Goal: Check status: Check status

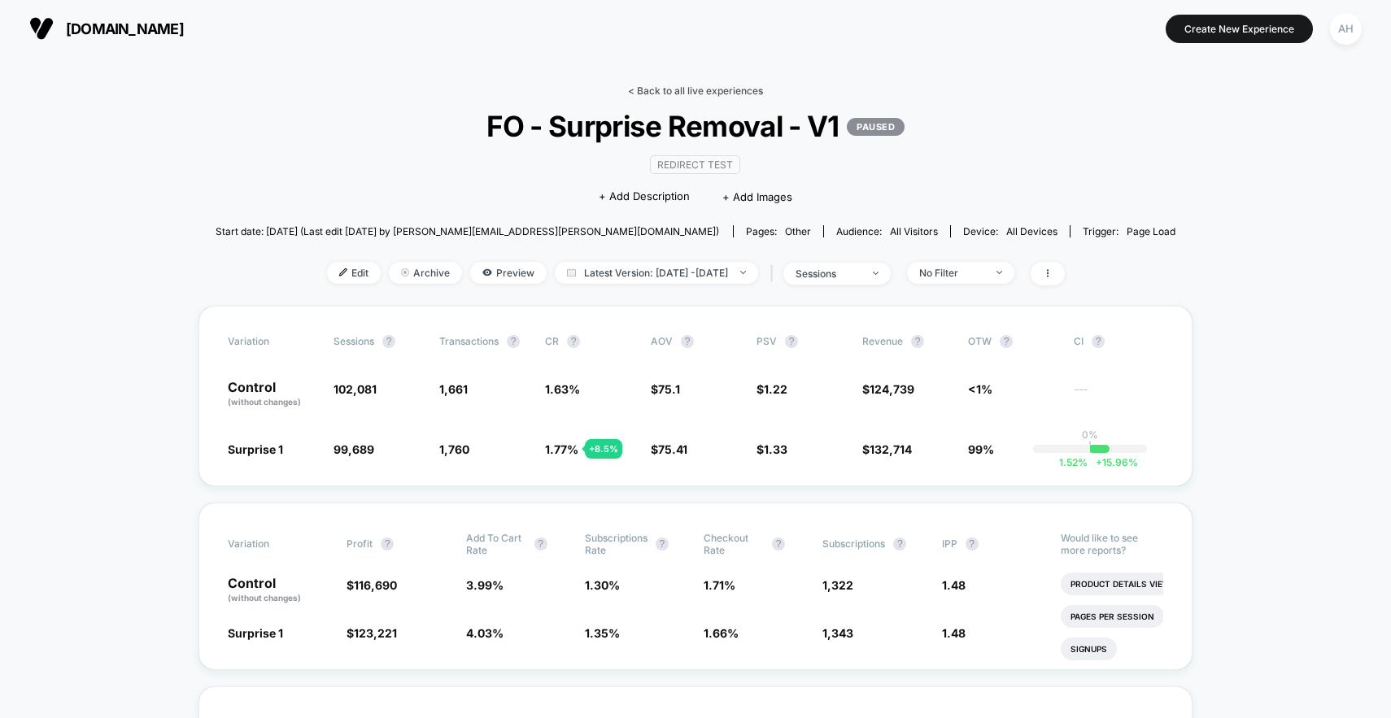
click at [704, 89] on link "< Back to all live experiences" at bounding box center [695, 91] width 135 height 12
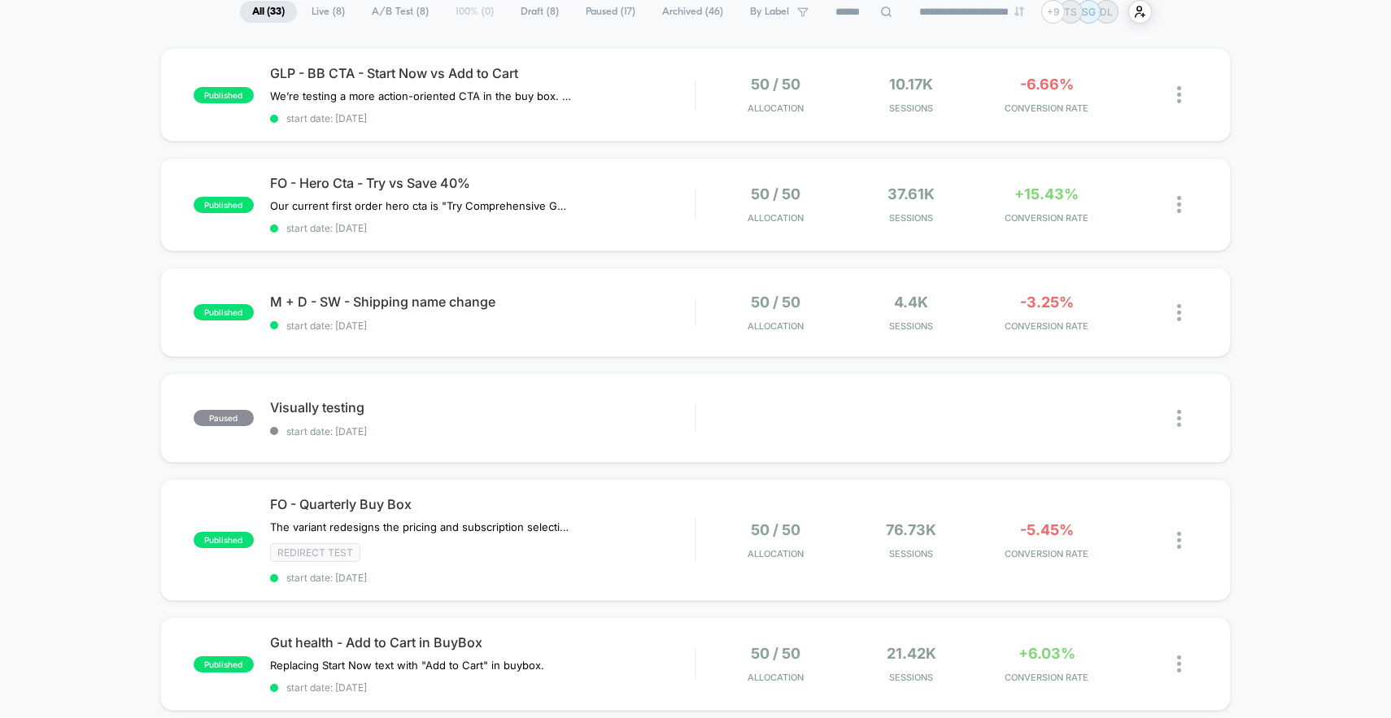
scroll to position [150, 0]
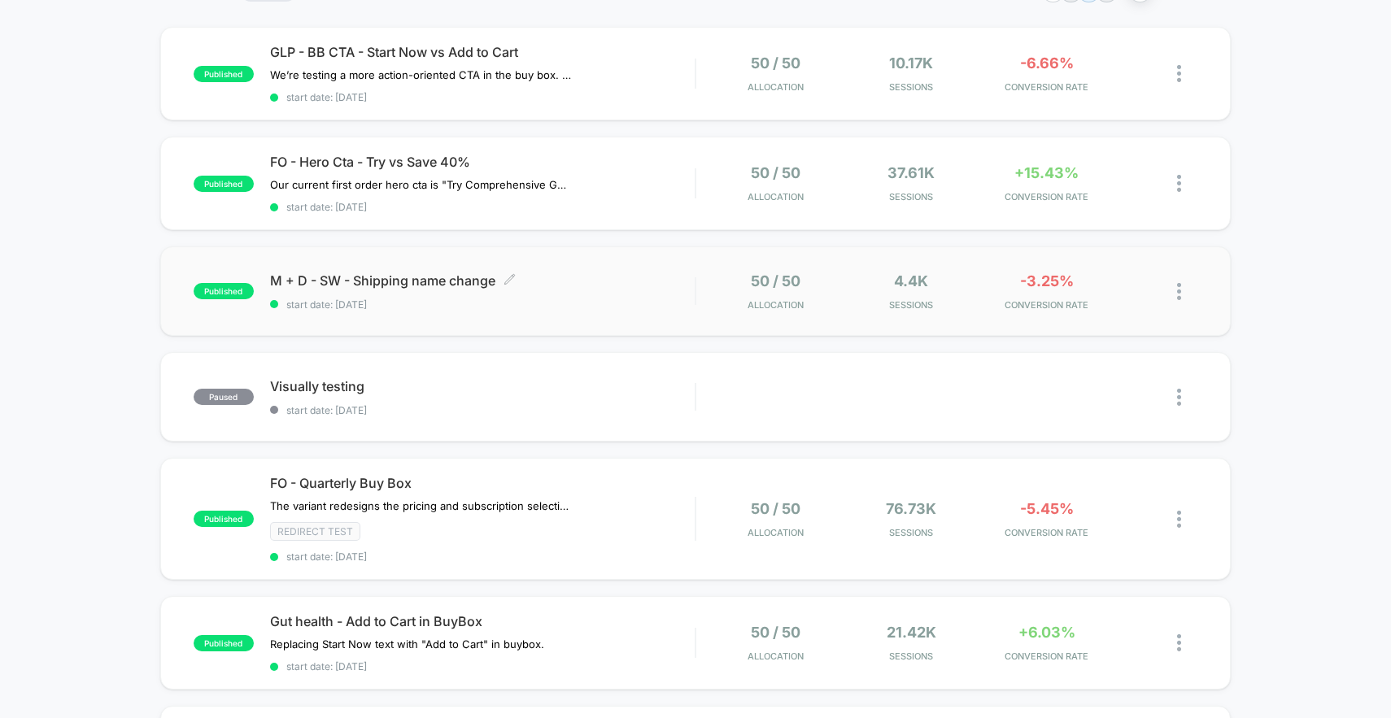
click at [615, 290] on div "M + D - SW - Shipping name change Click to edit experience details Click to edi…" at bounding box center [482, 291] width 425 height 38
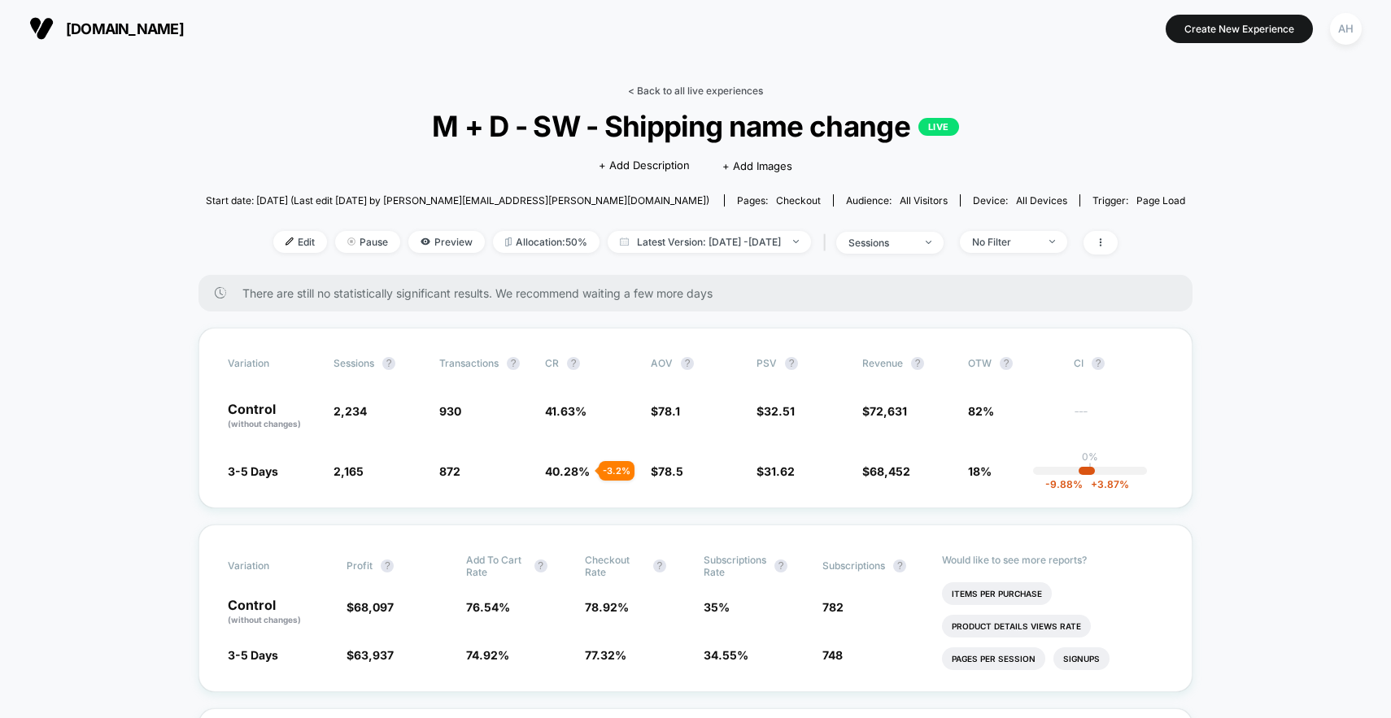
click at [691, 89] on link "< Back to all live experiences" at bounding box center [695, 91] width 135 height 12
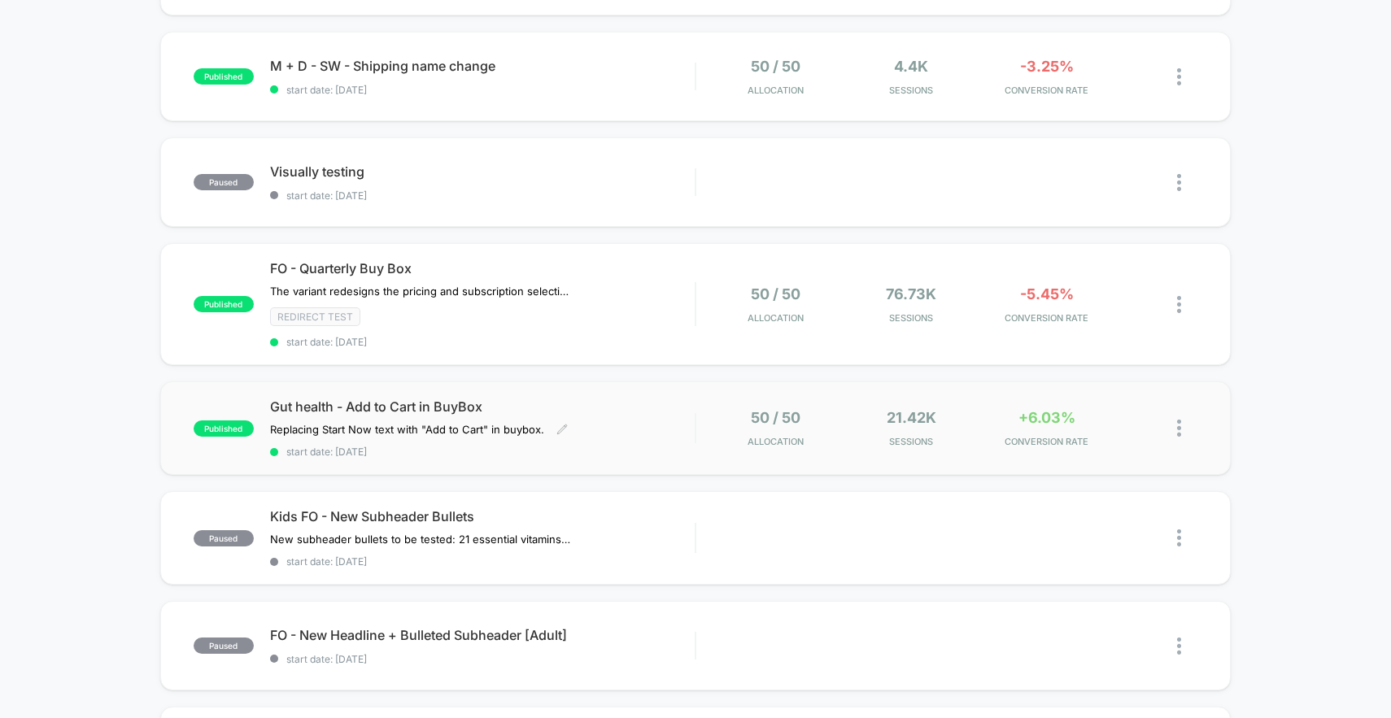
scroll to position [392, 0]
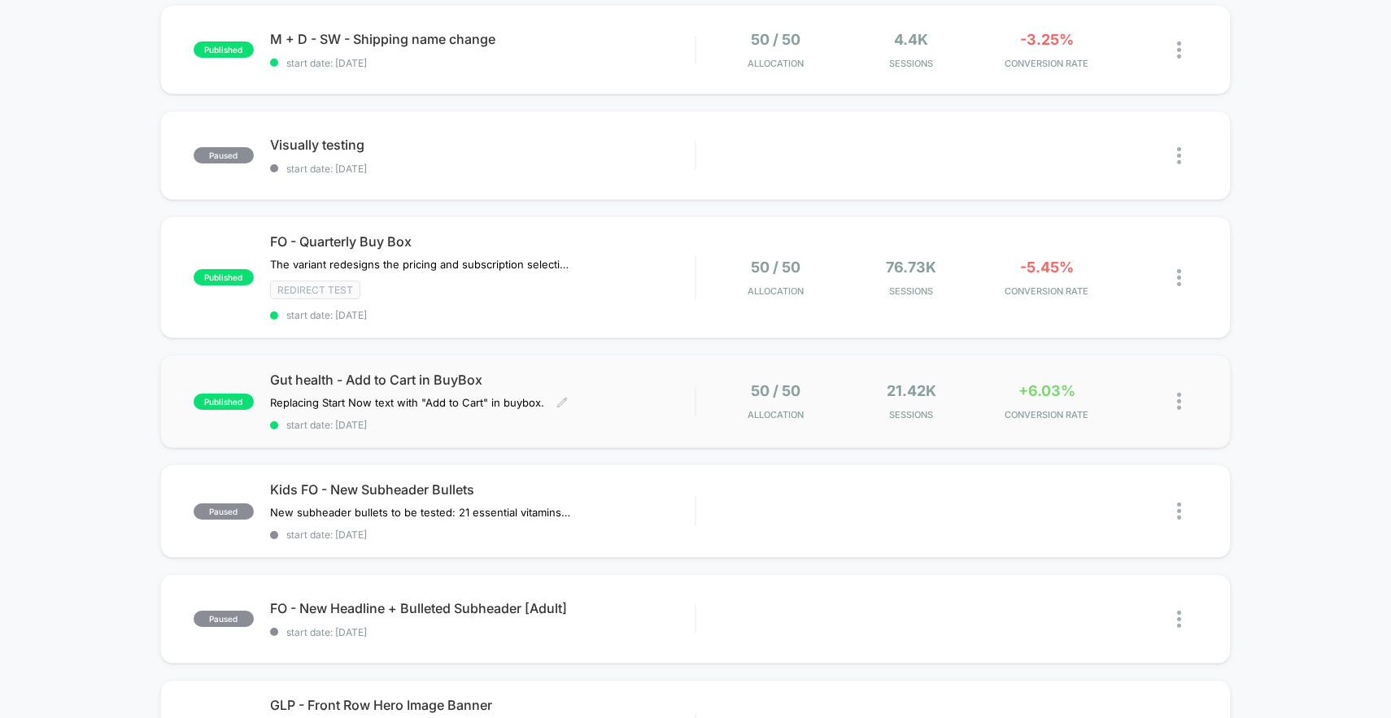
click at [624, 408] on div "Gut health - Add to Cart in BuyBox Replacing Start Now text with "Add to Cart" …" at bounding box center [482, 401] width 425 height 59
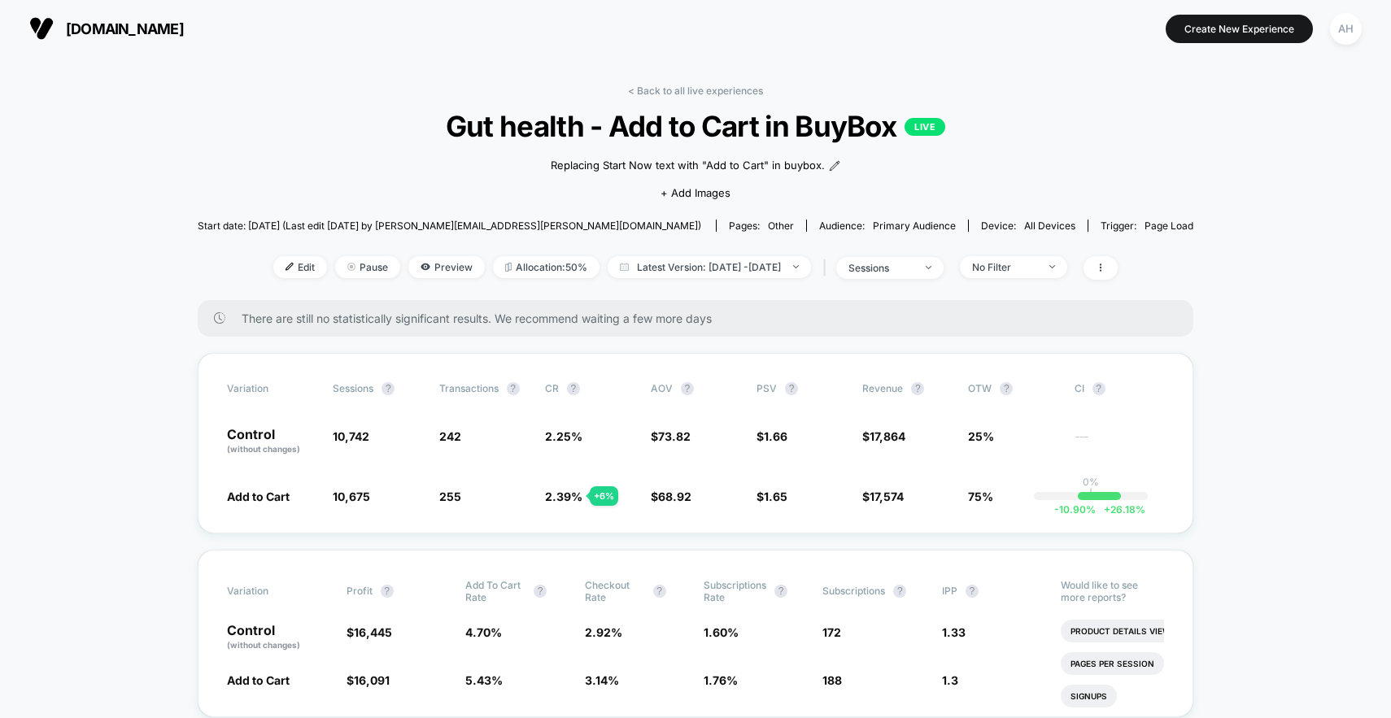
click at [699, 98] on div "< Back to all live experiences Gut health - Add to Cart in BuyBox LIVE Replacin…" at bounding box center [696, 193] width 996 height 216
click at [700, 95] on link "< Back to all live experiences" at bounding box center [695, 91] width 135 height 12
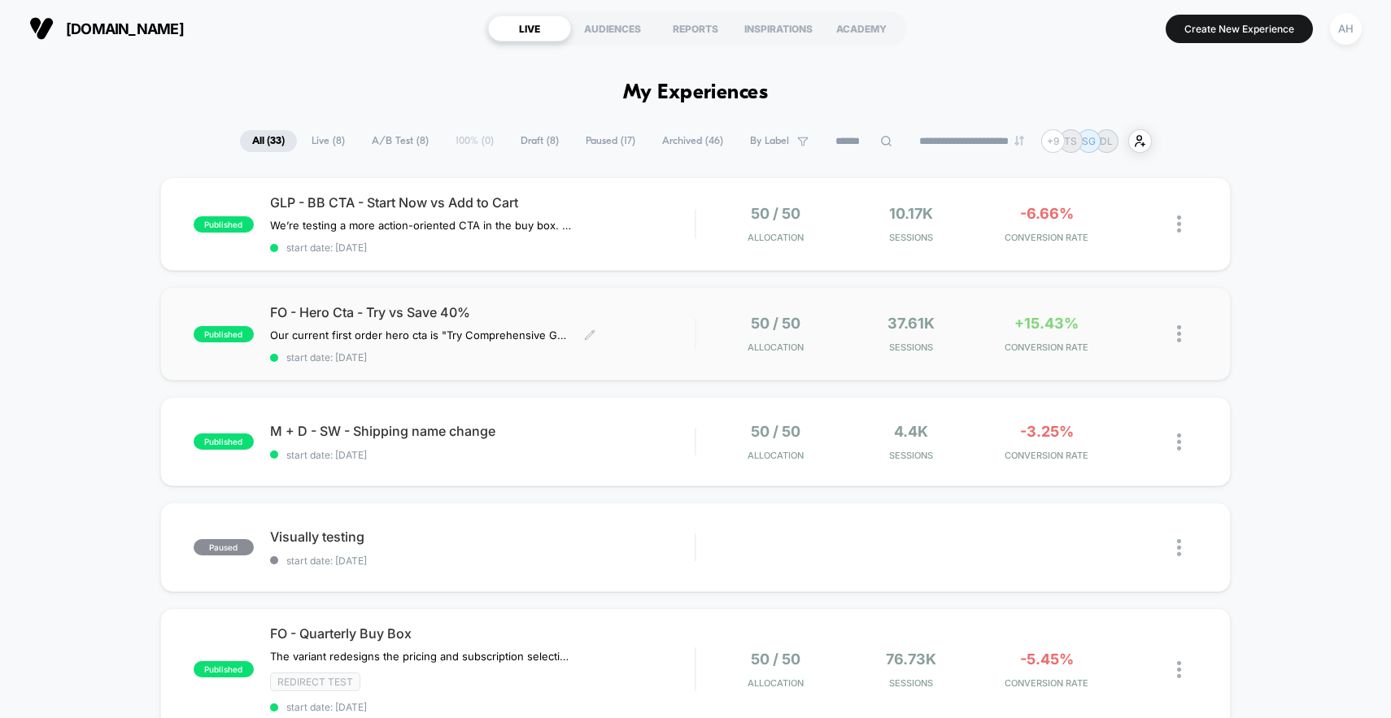
click at [630, 314] on span "FO - Hero Cta - Try vs Save 40%" at bounding box center [482, 312] width 425 height 16
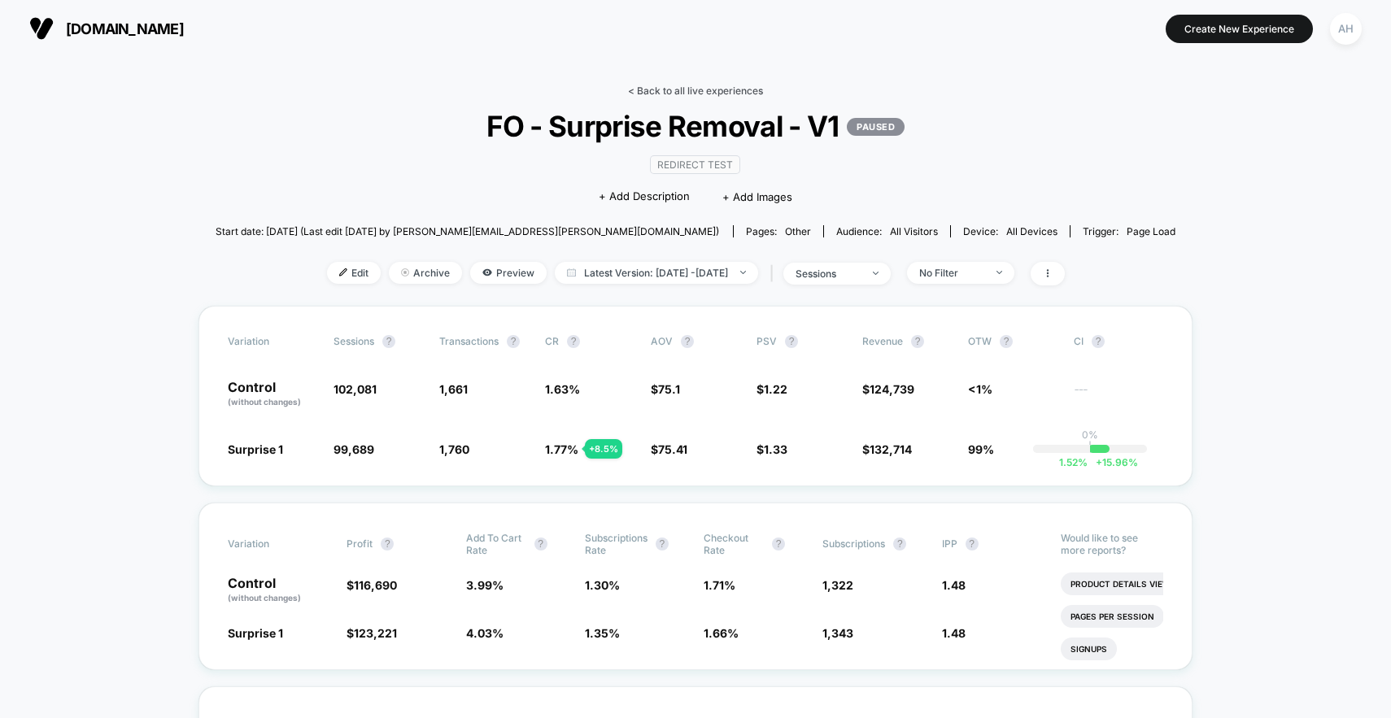
click at [719, 95] on link "< Back to all live experiences" at bounding box center [695, 91] width 135 height 12
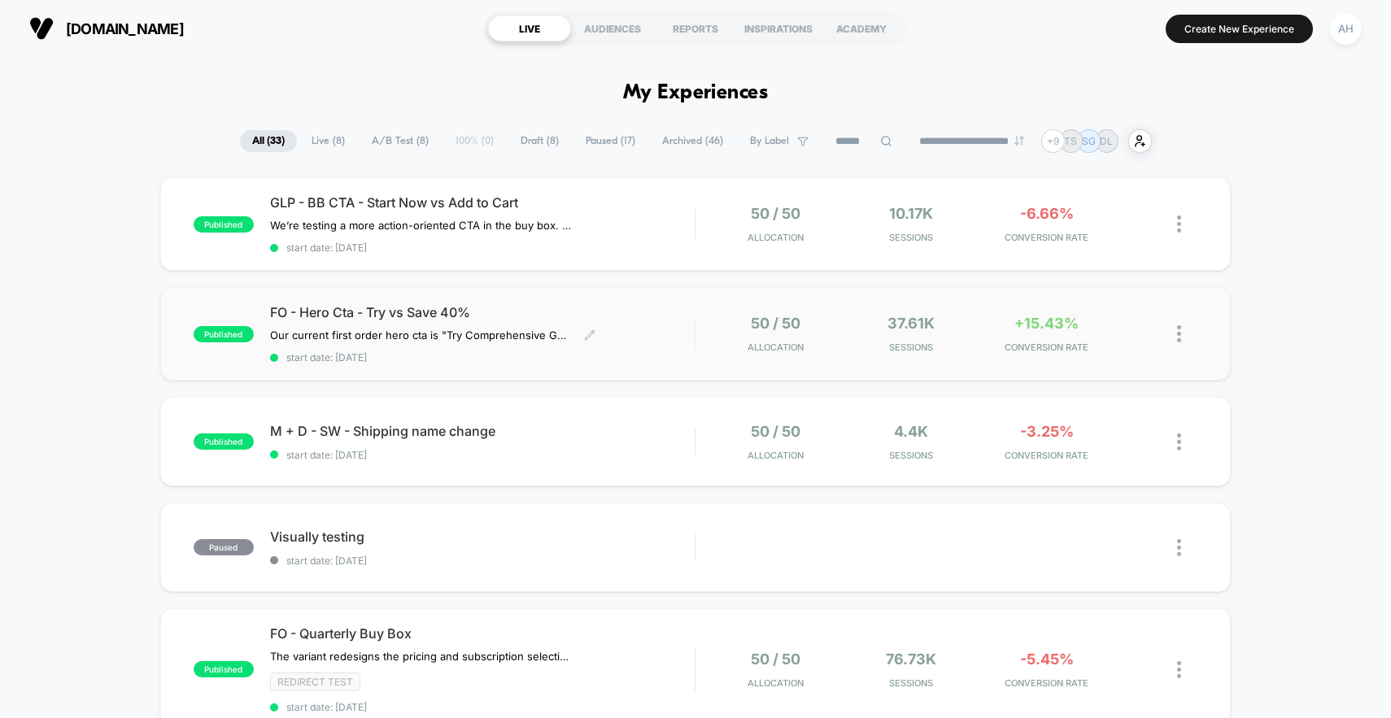
click at [622, 306] on span "FO - Hero Cta - Try vs Save 40%" at bounding box center [482, 312] width 425 height 16
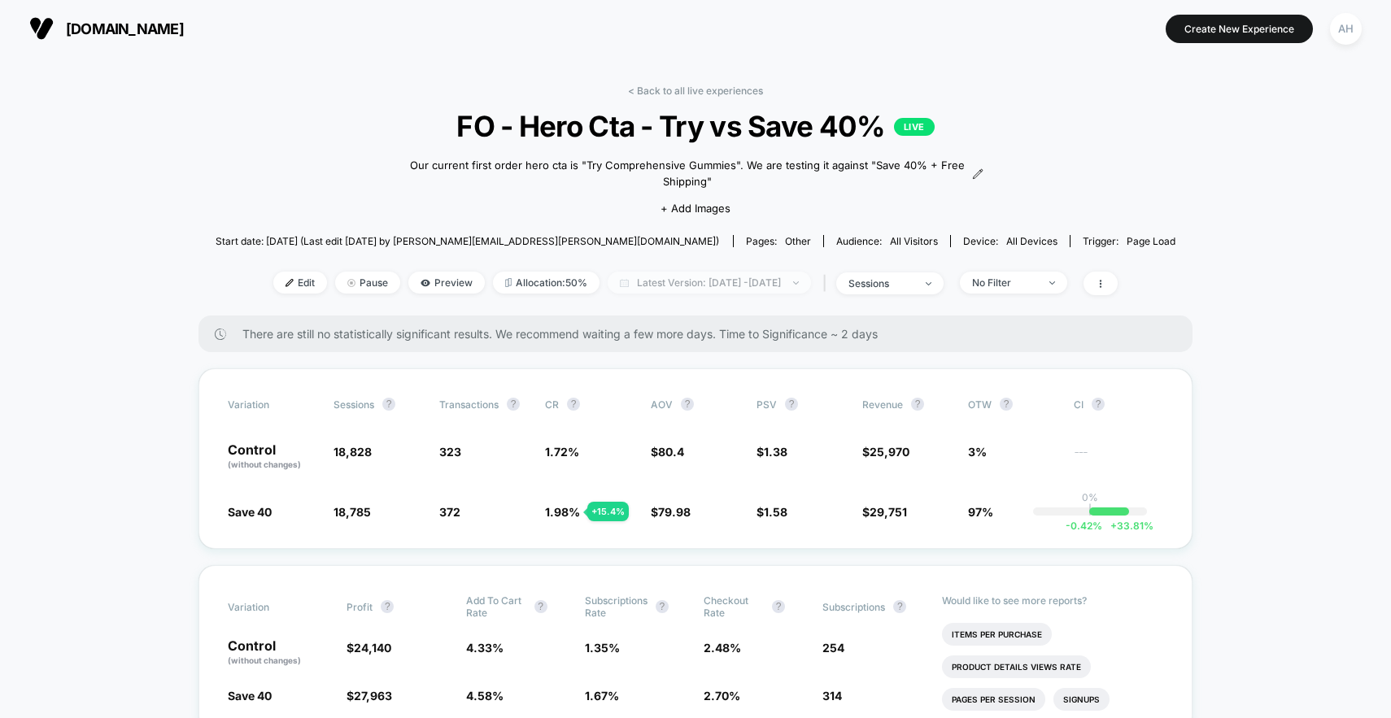
click at [752, 281] on span "Latest Version: Sep 30, 2025 - Oct 2, 2025" at bounding box center [709, 283] width 203 height 22
select select "*"
select select "****"
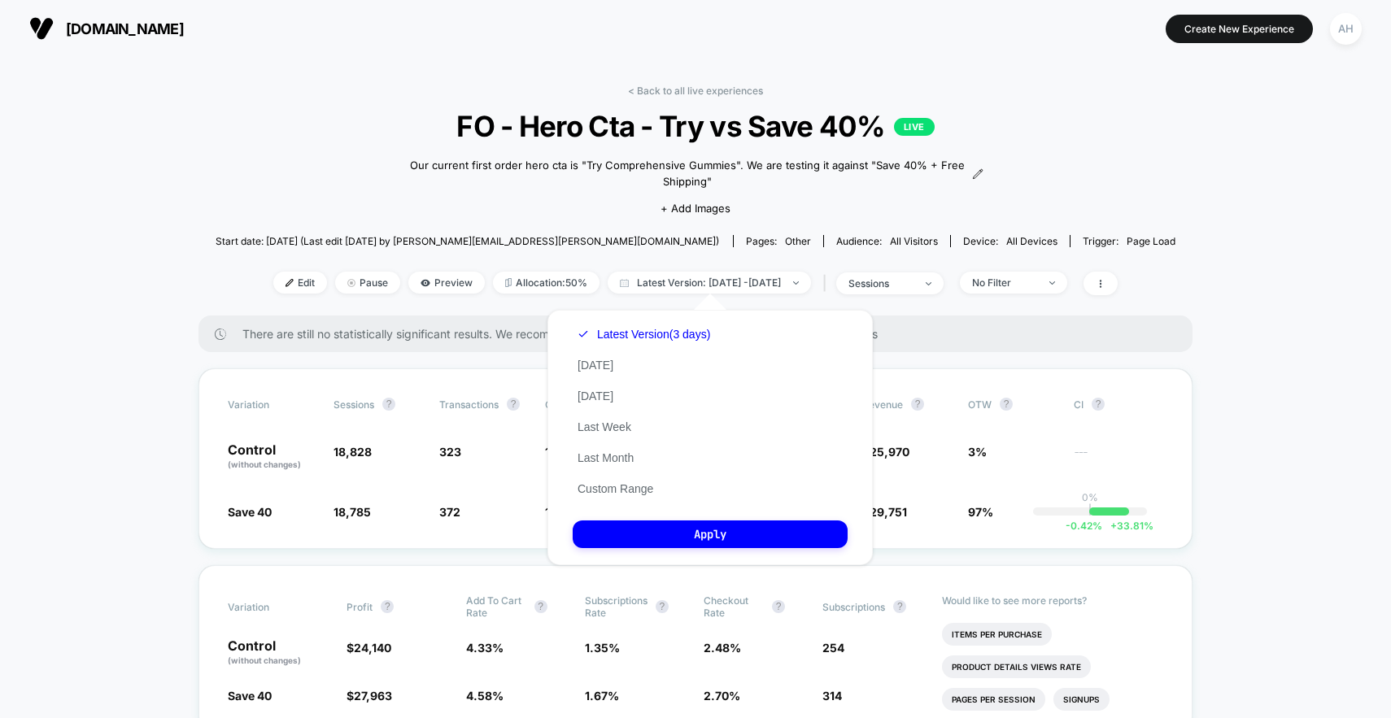
click at [652, 492] on button "Custom Range" at bounding box center [615, 489] width 85 height 15
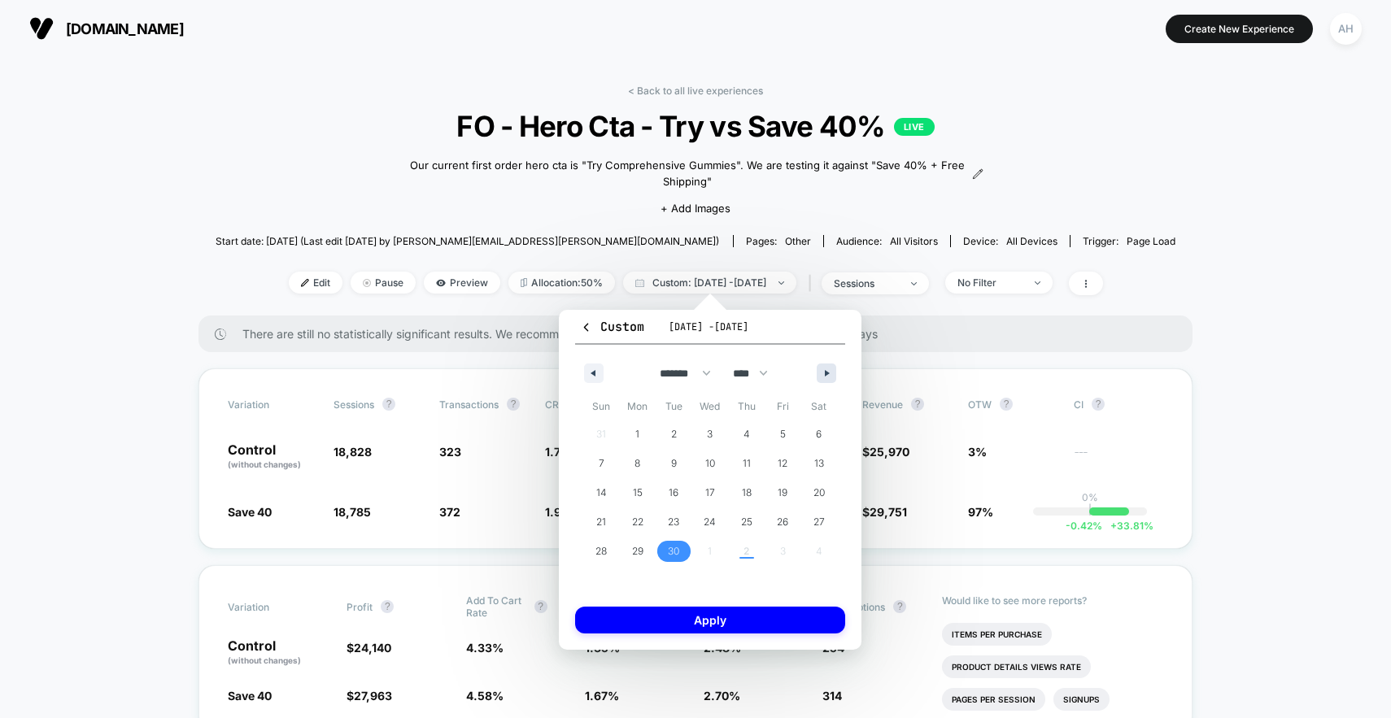
click at [830, 370] on icon "button" at bounding box center [829, 373] width 8 height 7
select select "*"
click at [747, 434] on span "2" at bounding box center [746, 434] width 6 height 29
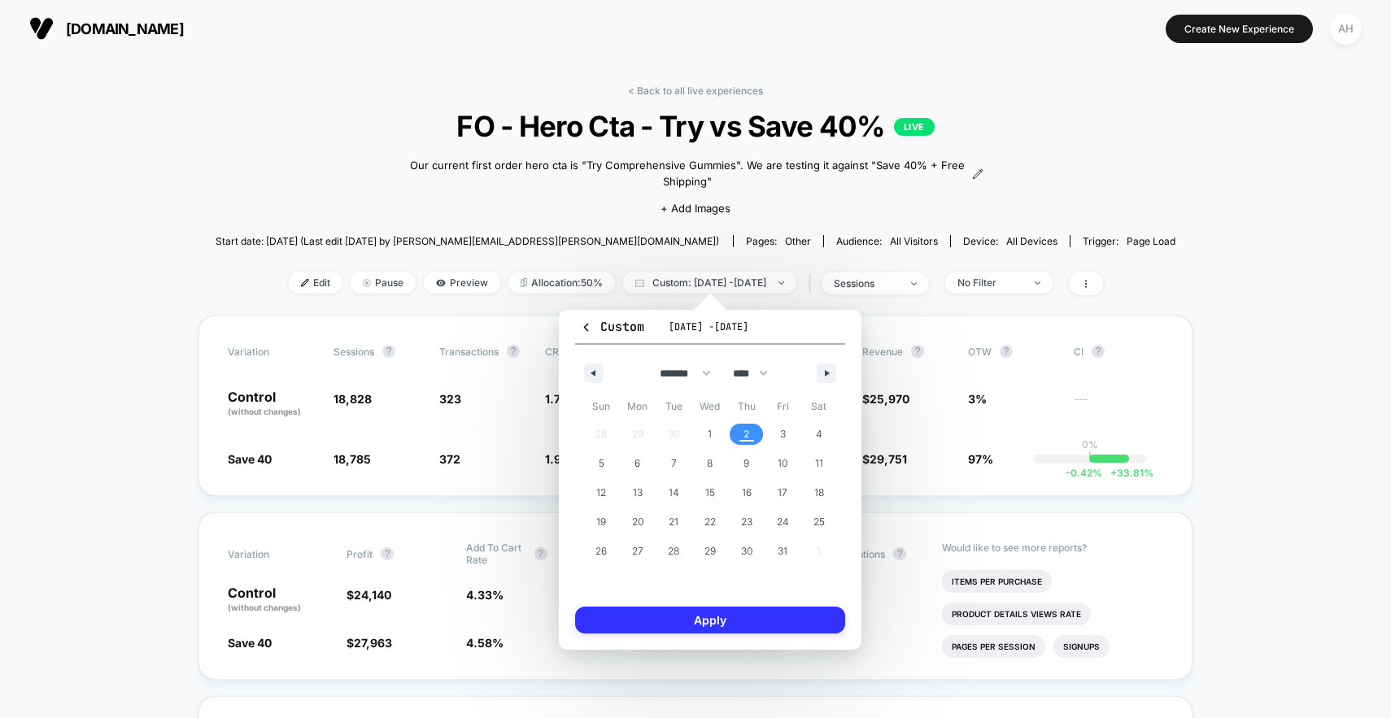
click at [721, 616] on button "Apply" at bounding box center [710, 620] width 270 height 27
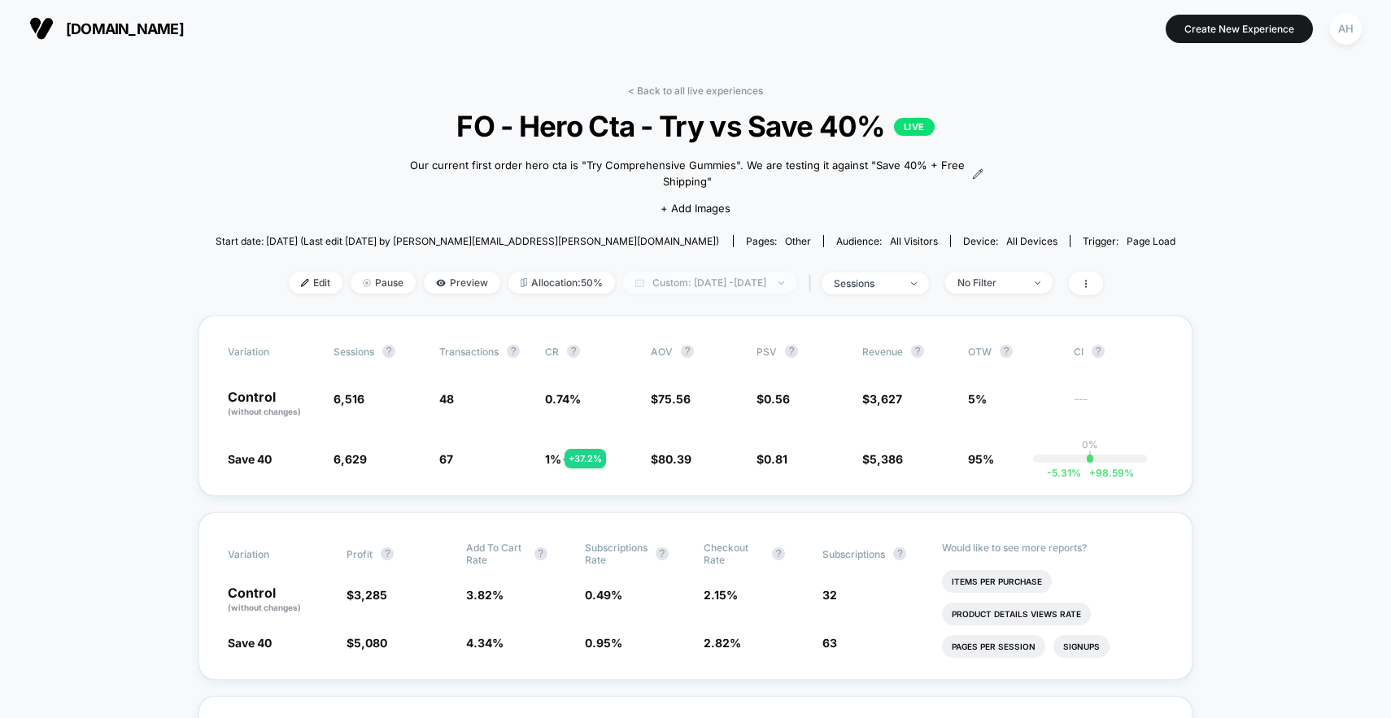
click at [668, 290] on span "Custom: Oct 2, 2025 - Oct 2, 2025" at bounding box center [709, 283] width 173 height 22
select select "*"
select select "****"
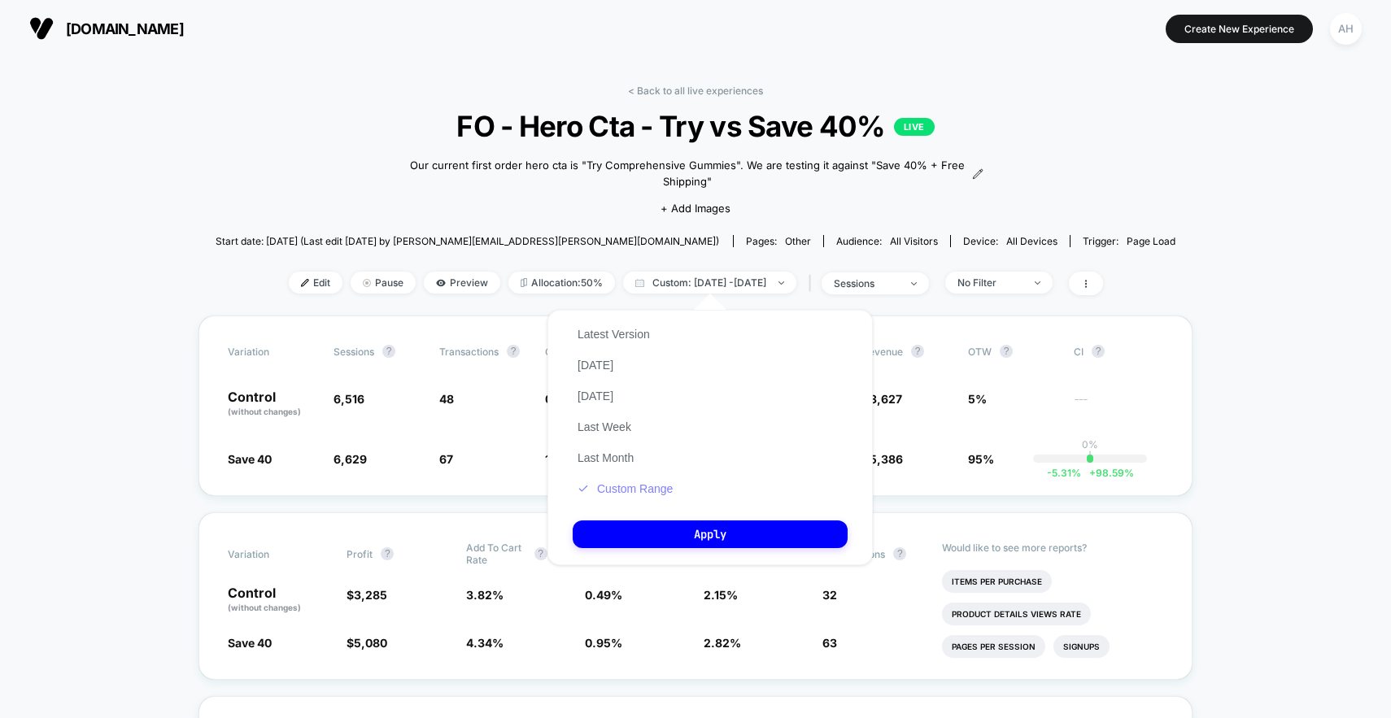
click at [638, 491] on button "Custom Range" at bounding box center [625, 489] width 105 height 15
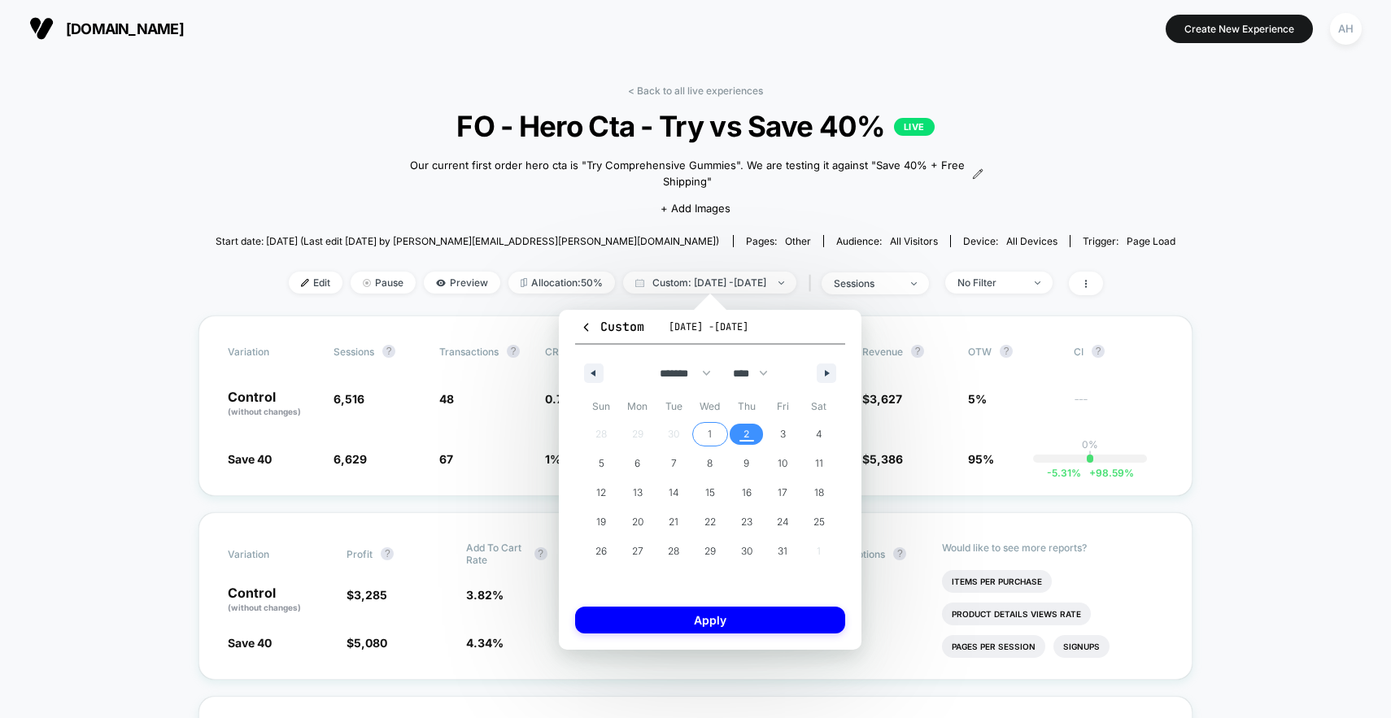
click at [720, 435] on span "1" at bounding box center [710, 434] width 37 height 21
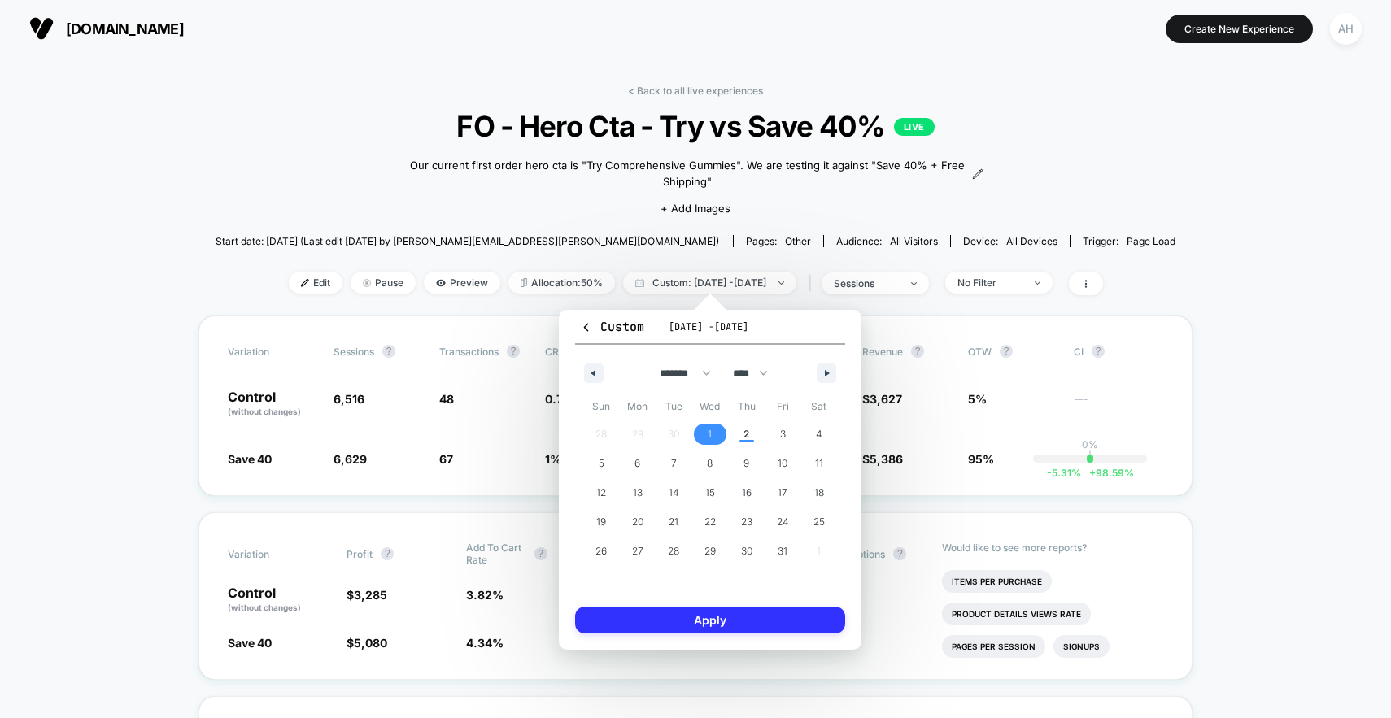
click at [692, 625] on button "Apply" at bounding box center [710, 620] width 270 height 27
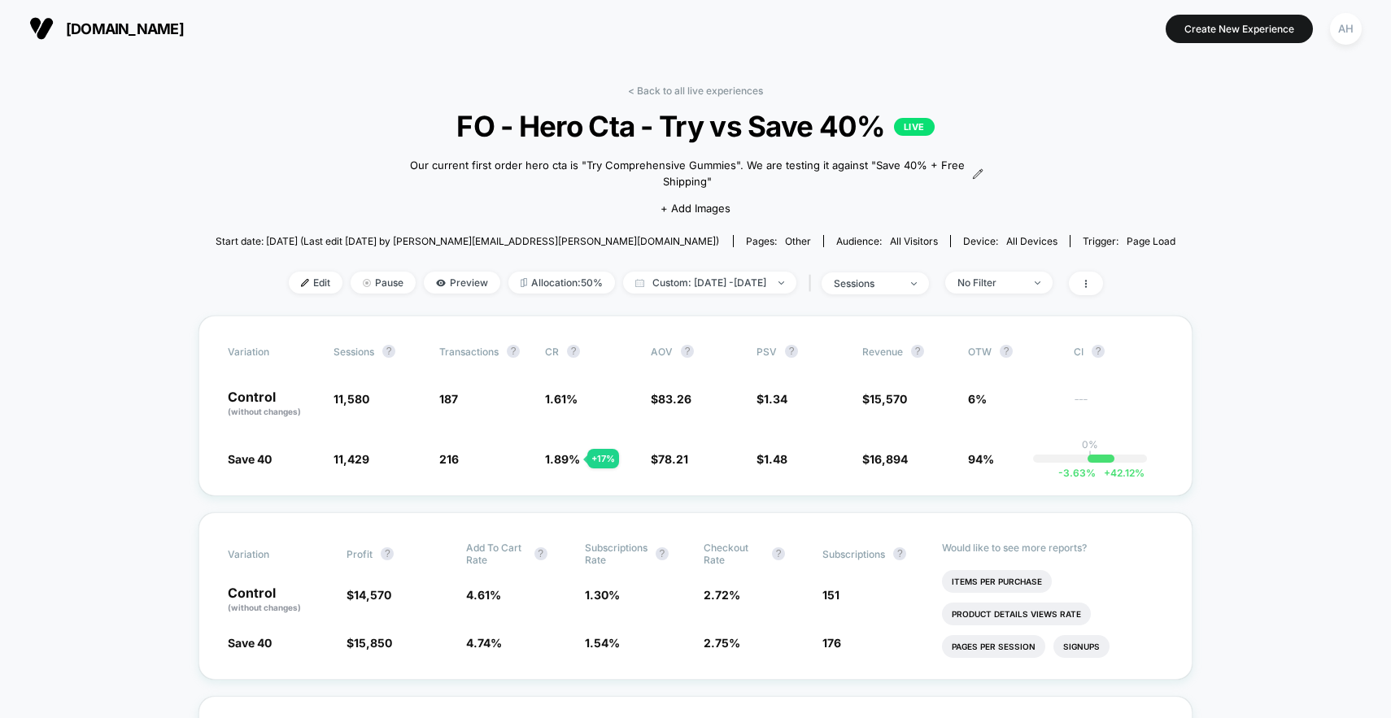
click at [665, 90] on link "< Back to all live experiences" at bounding box center [695, 91] width 135 height 12
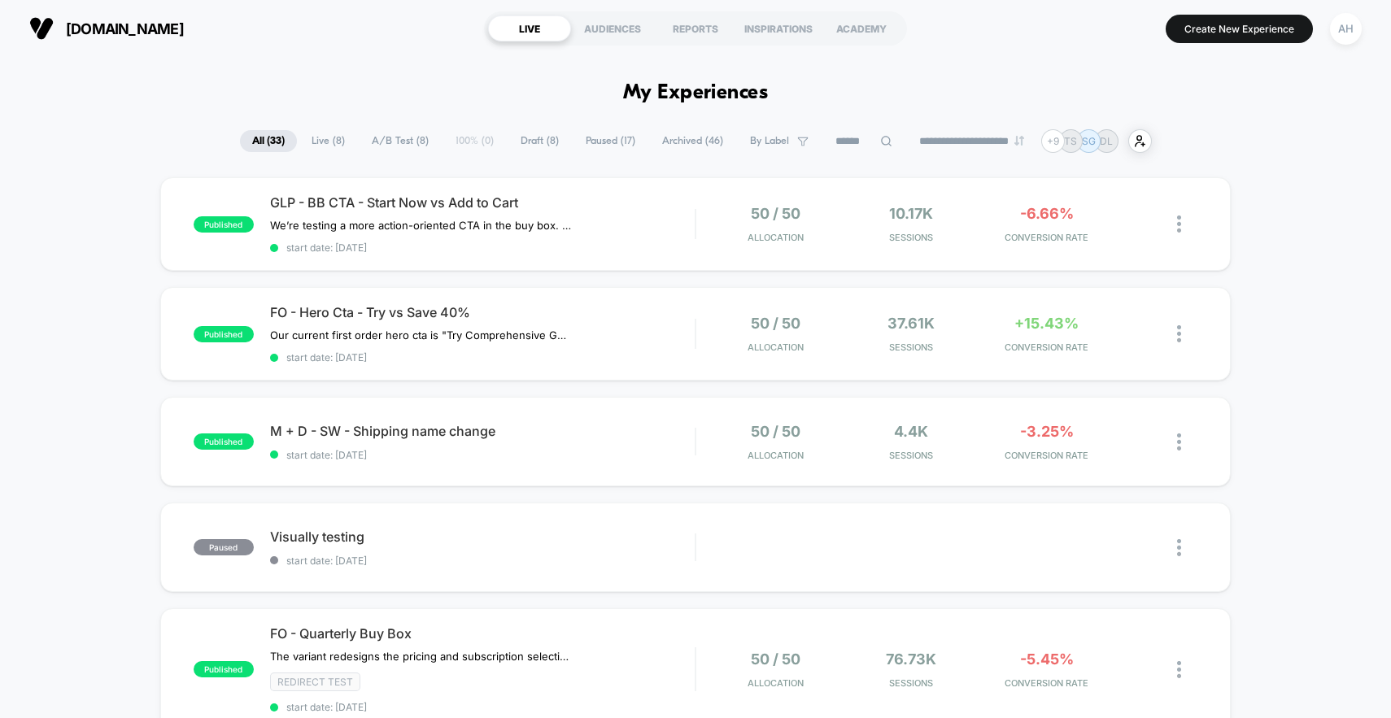
click at [672, 329] on div "FO - Hero Cta - Try vs Save 40% Our current first order hero cta is "Try Compre…" at bounding box center [482, 333] width 425 height 59
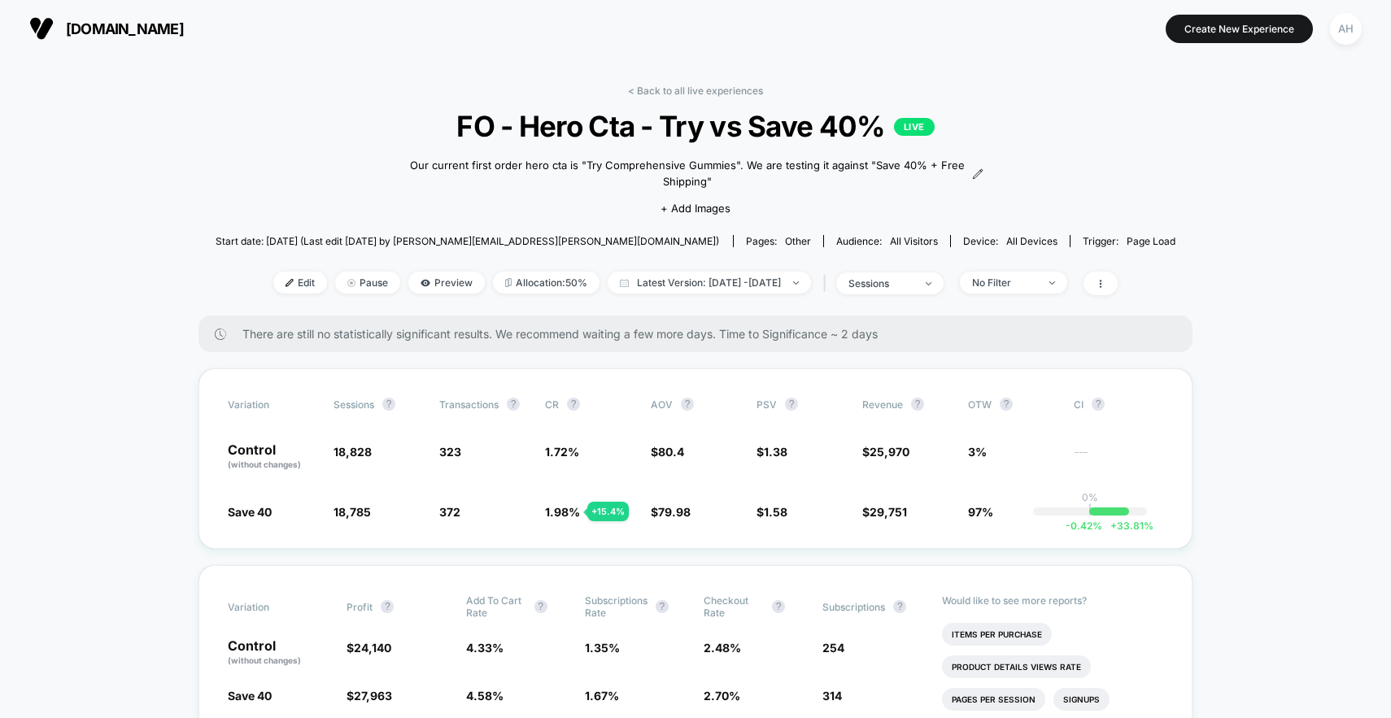
click at [666, 93] on link "< Back to all live experiences" at bounding box center [695, 91] width 135 height 12
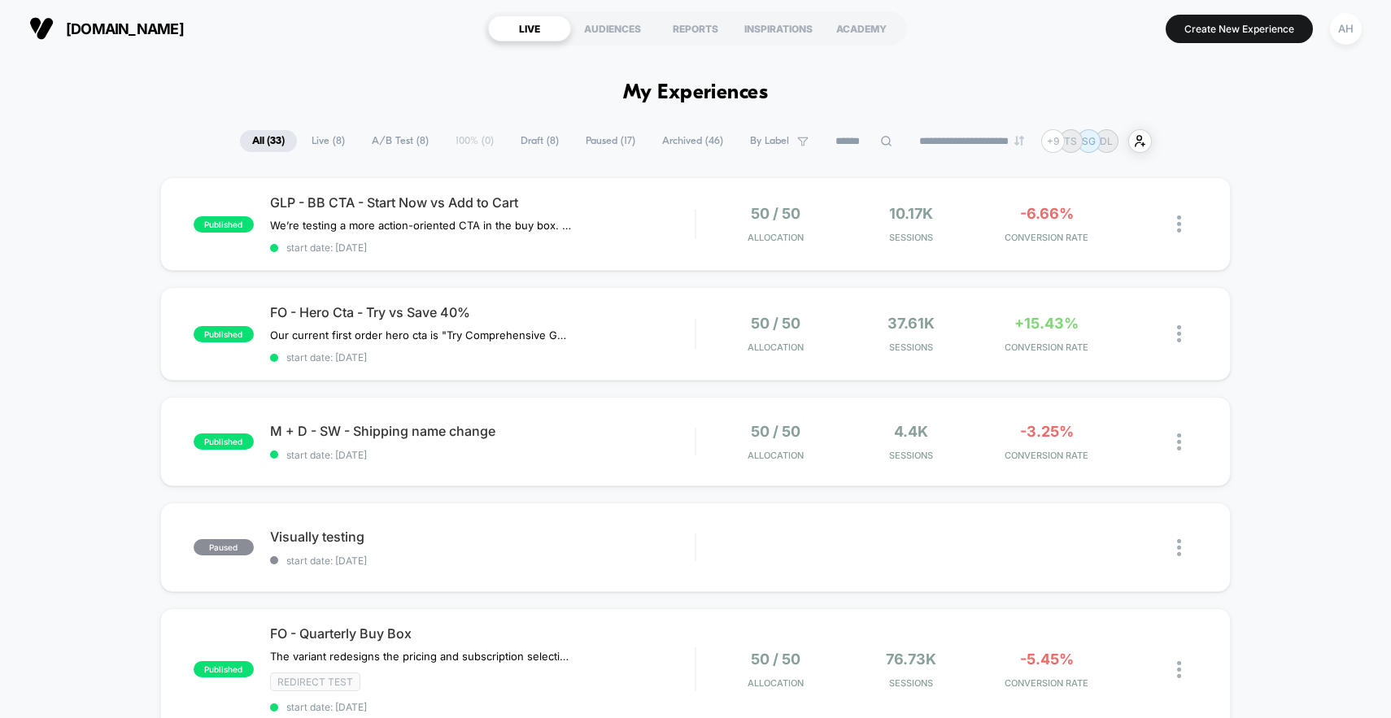
scroll to position [239, 0]
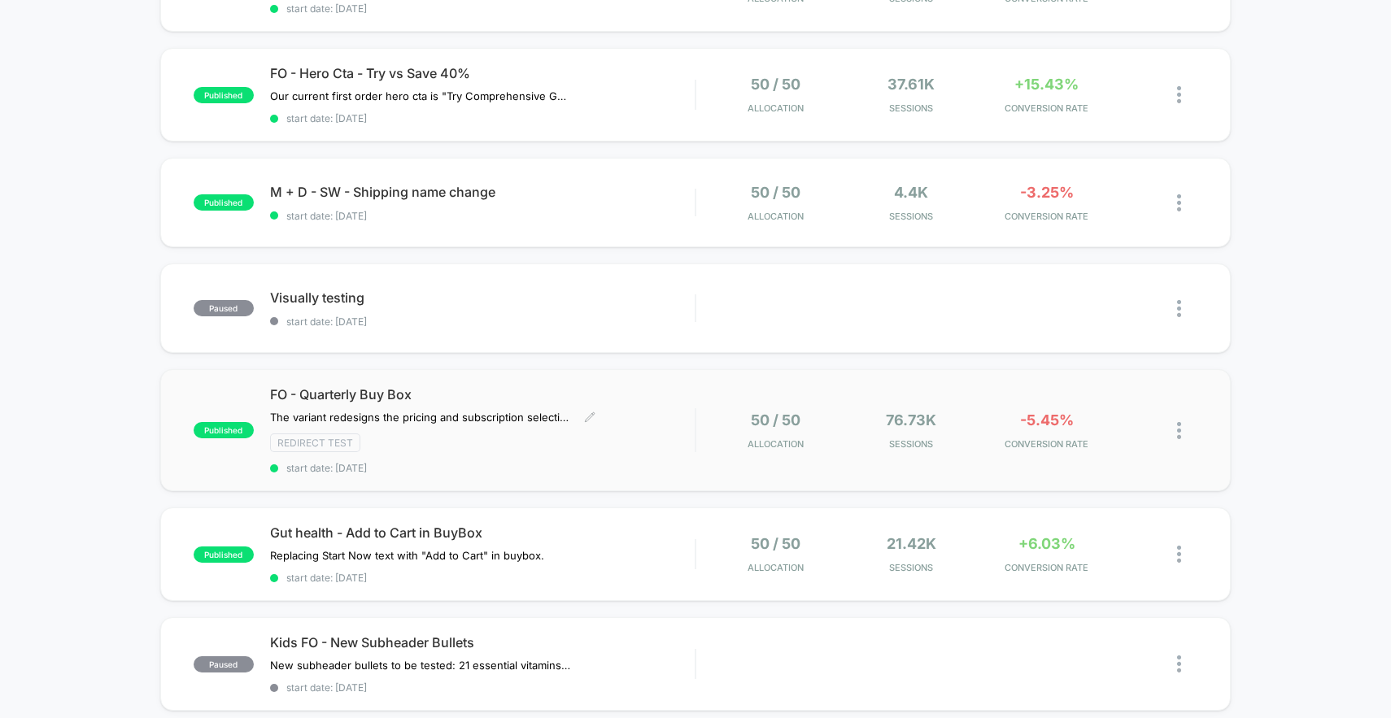
click at [653, 425] on div "FO - Quarterly Buy Box The variant redesigns the pricing and subscription selec…" at bounding box center [482, 430] width 425 height 88
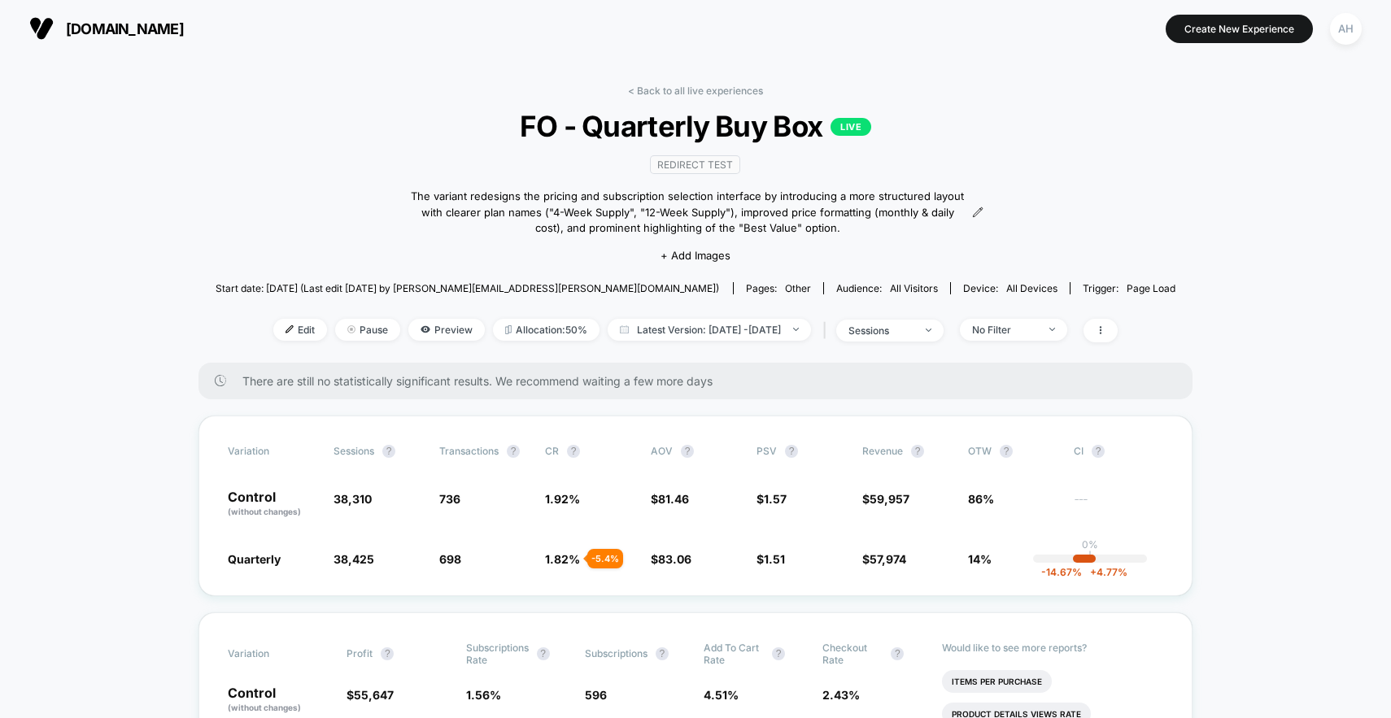
click at [713, 88] on link "< Back to all live experiences" at bounding box center [695, 91] width 135 height 12
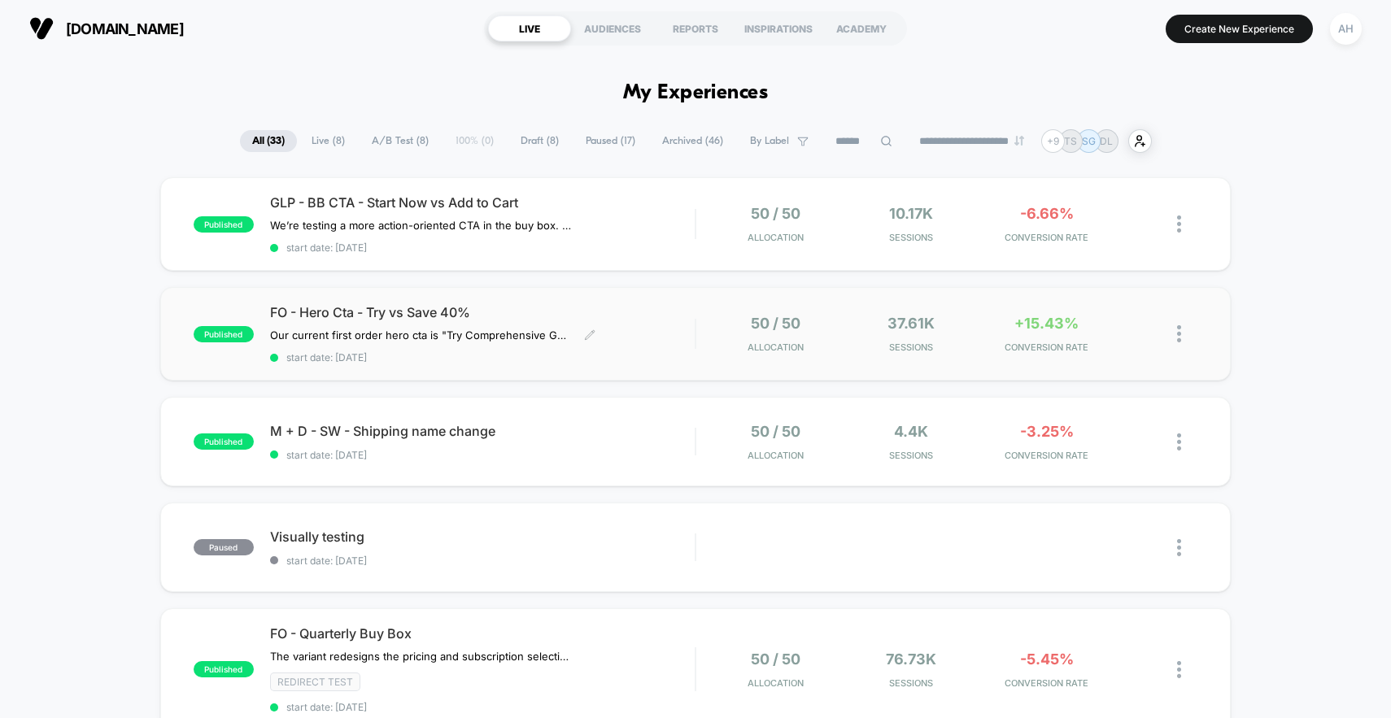
click at [651, 312] on span "FO - Hero Cta - Try vs Save 40%" at bounding box center [482, 312] width 425 height 16
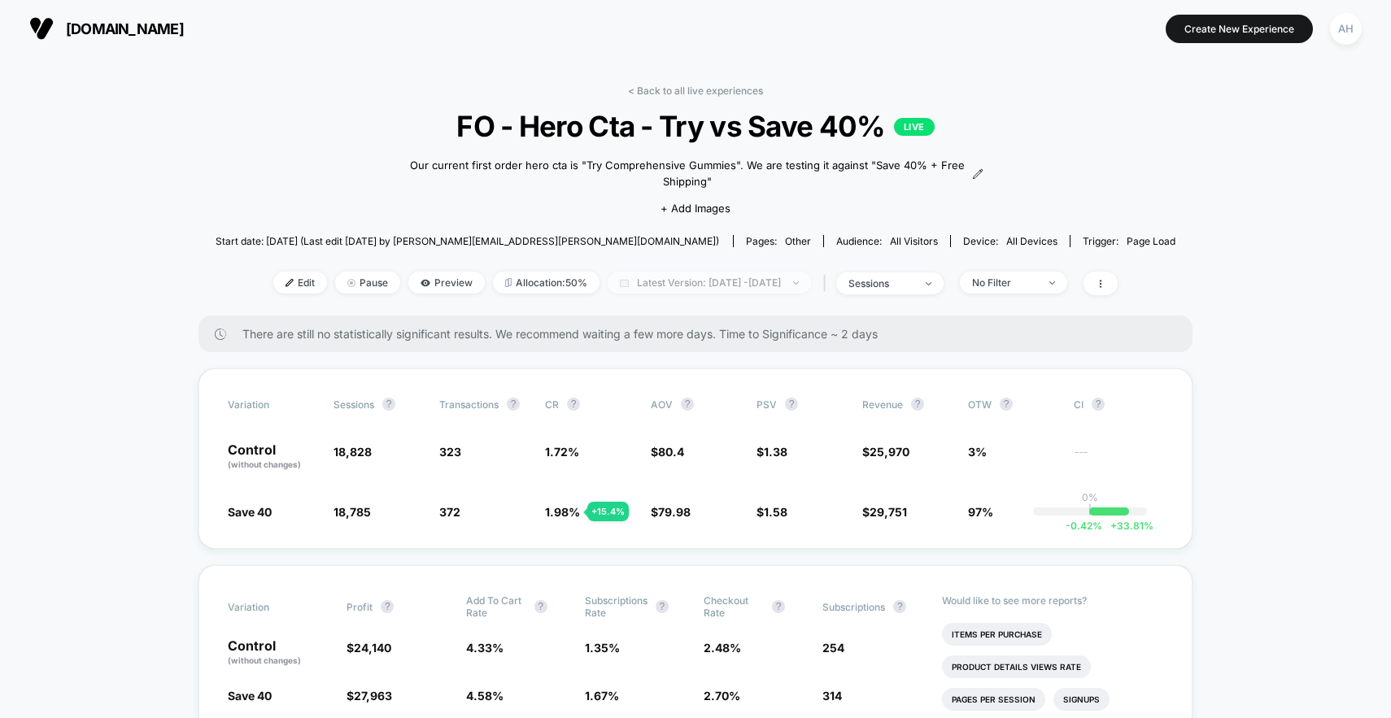
click at [639, 276] on span "Latest Version: Sep 30, 2025 - Oct 2, 2025" at bounding box center [709, 283] width 203 height 22
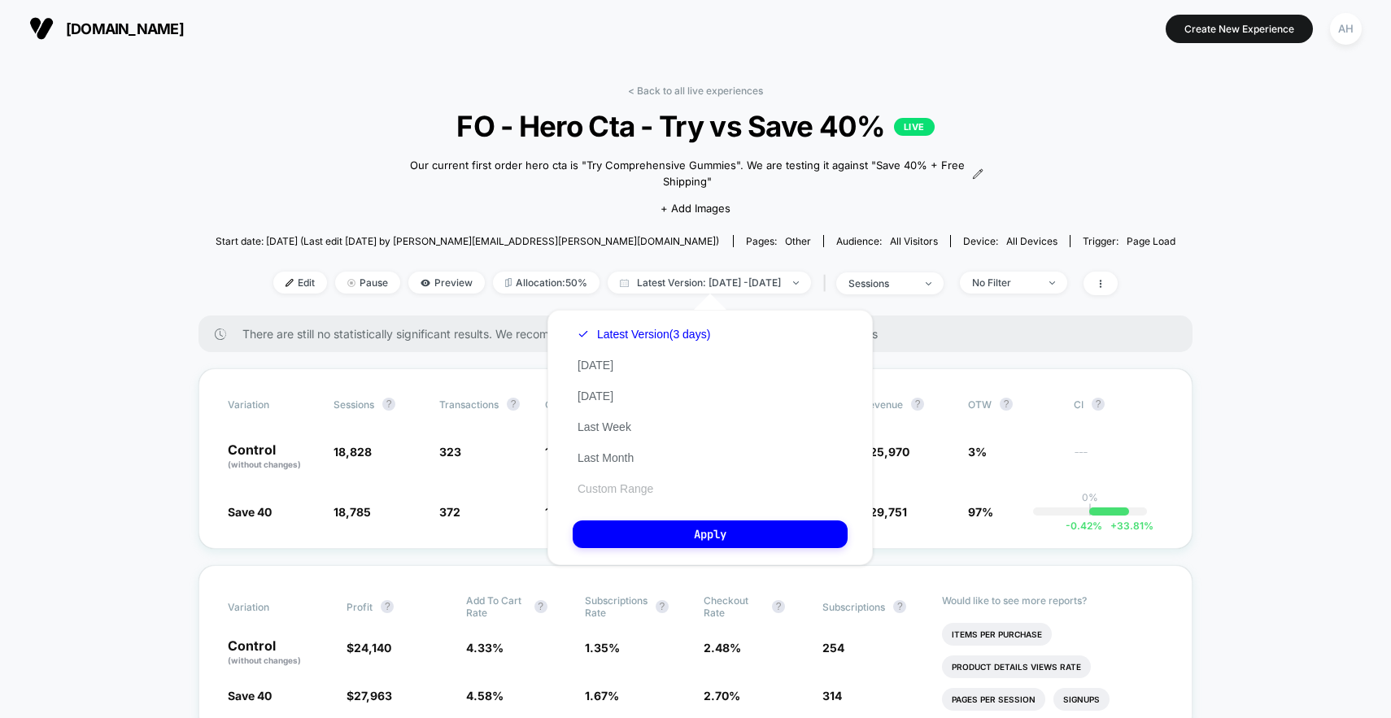
click at [621, 491] on button "Custom Range" at bounding box center [615, 489] width 85 height 15
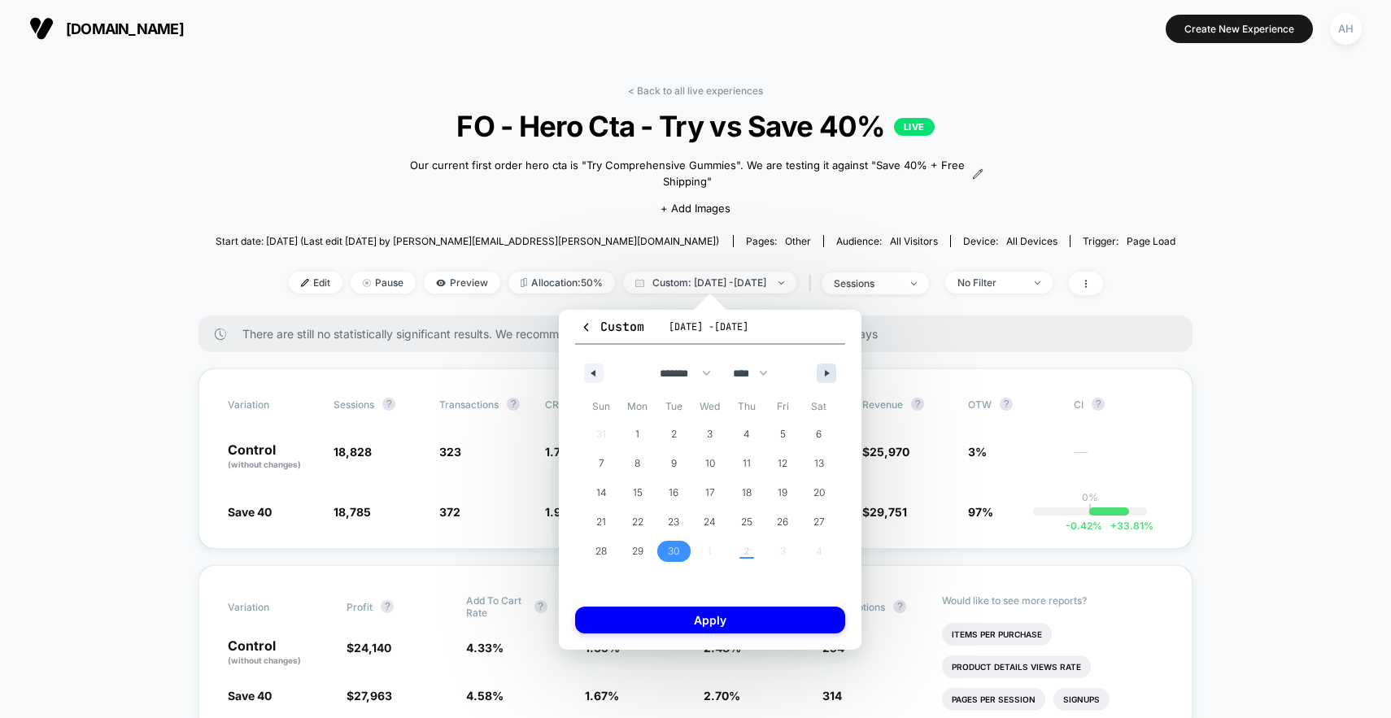
click at [823, 377] on button "button" at bounding box center [827, 374] width 20 height 20
select select "*"
click at [700, 431] on span "1" at bounding box center [710, 434] width 37 height 21
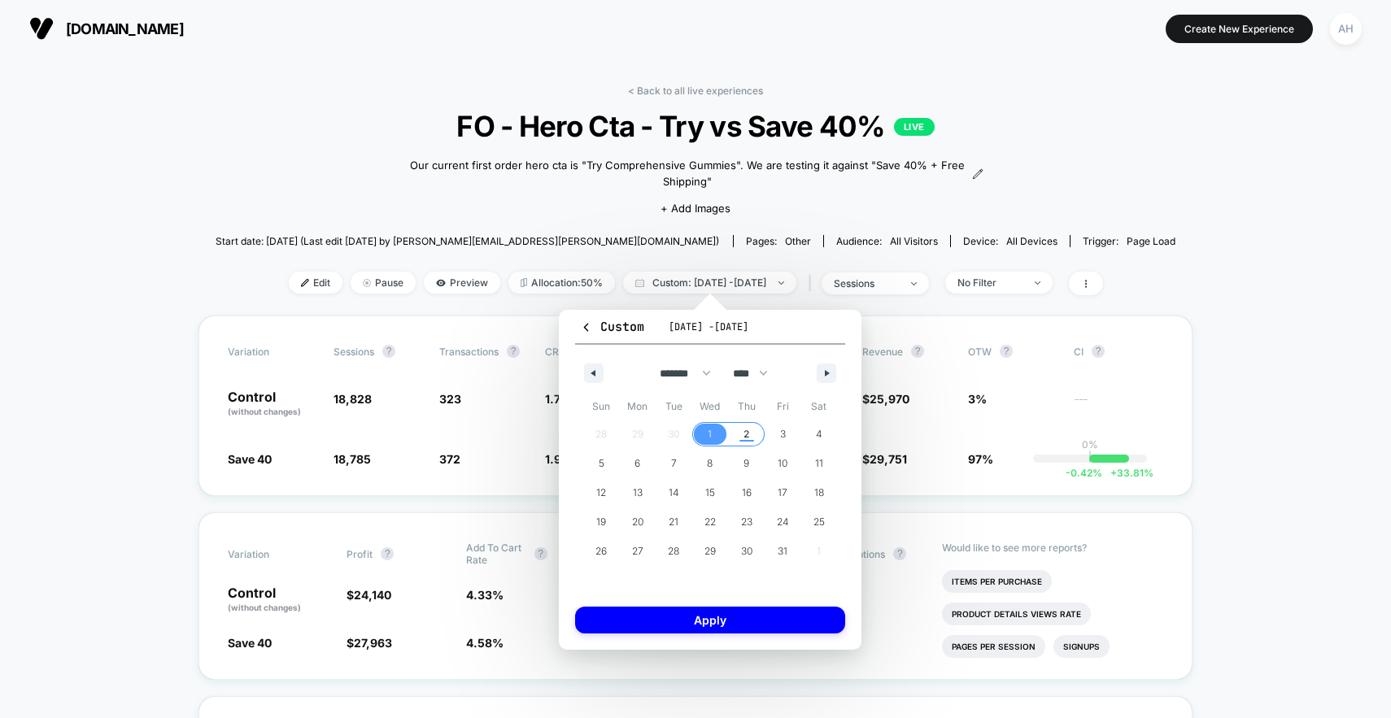
click at [734, 429] on span "2" at bounding box center [746, 434] width 37 height 21
drag, startPoint x: 717, startPoint y: 626, endPoint x: 744, endPoint y: 610, distance: 32.1
click at [717, 625] on button "Apply" at bounding box center [710, 620] width 270 height 27
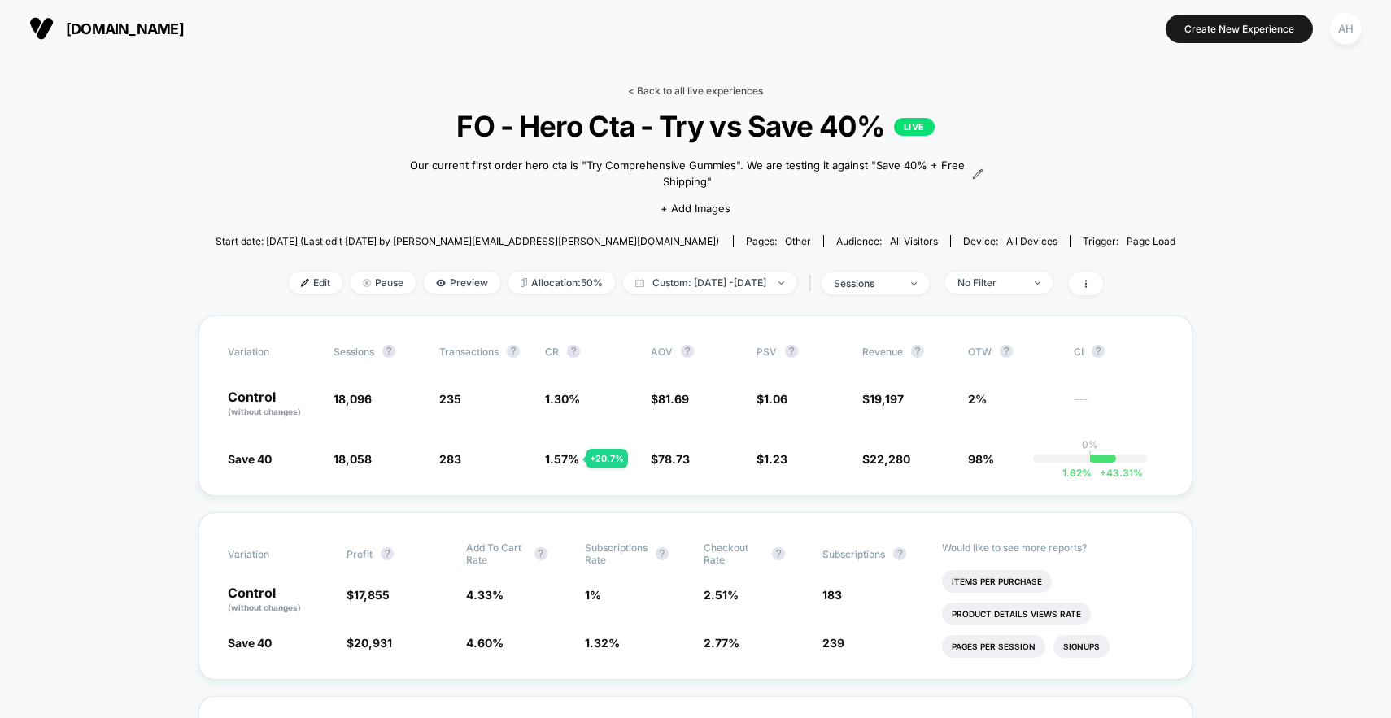
click at [695, 89] on link "< Back to all live experiences" at bounding box center [695, 91] width 135 height 12
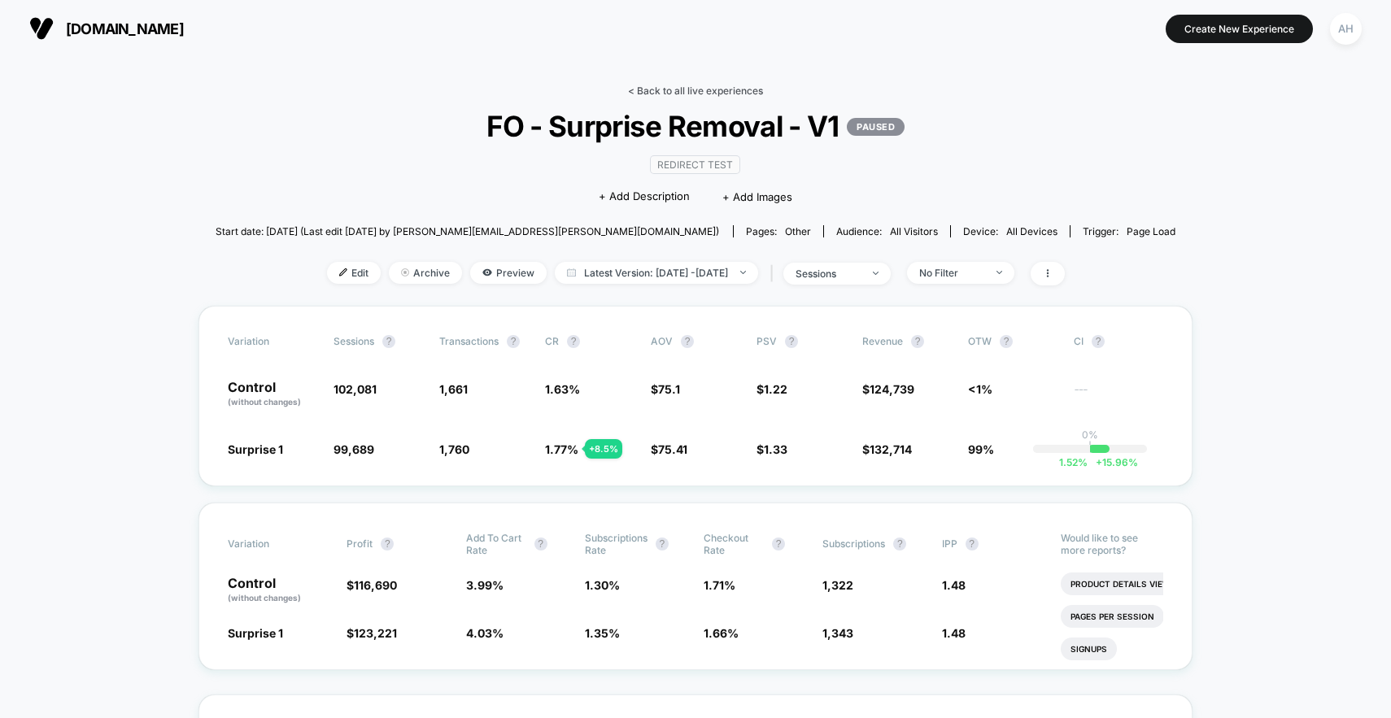
click at [678, 90] on link "< Back to all live experiences" at bounding box center [695, 91] width 135 height 12
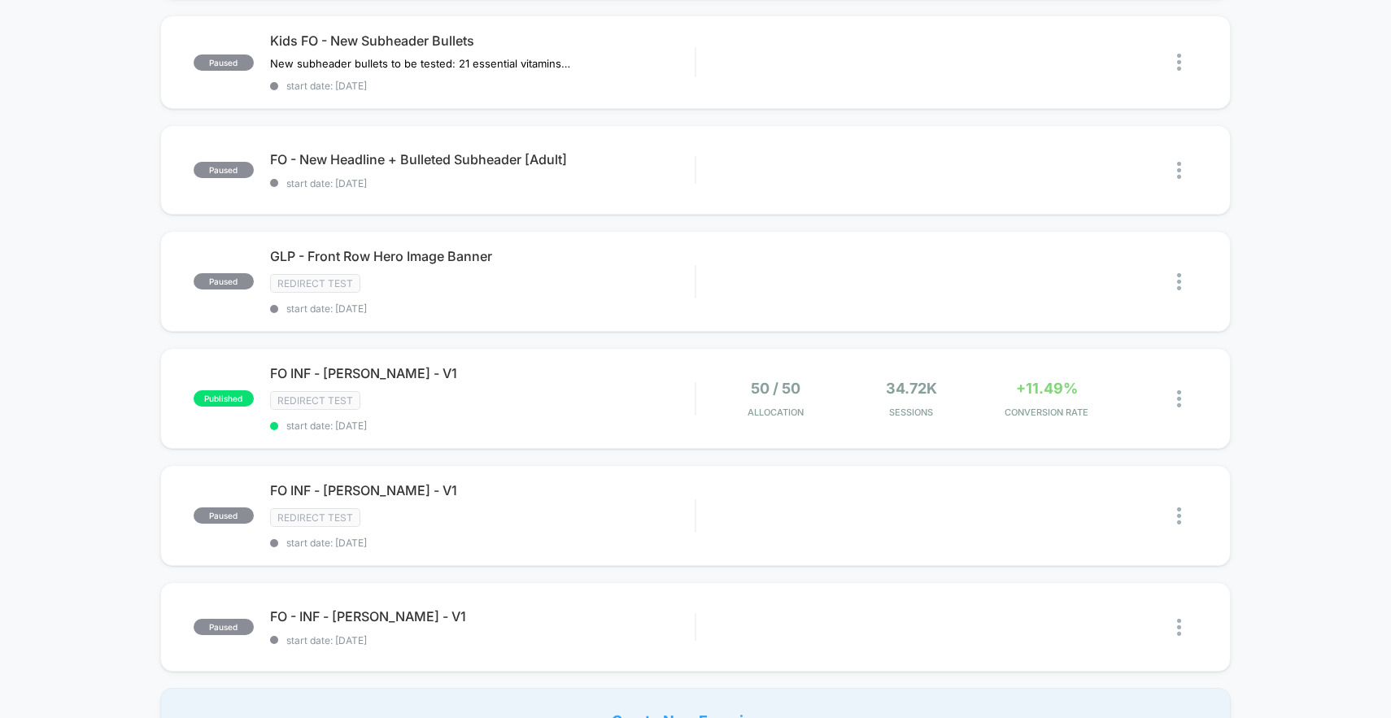
scroll to position [1236, 0]
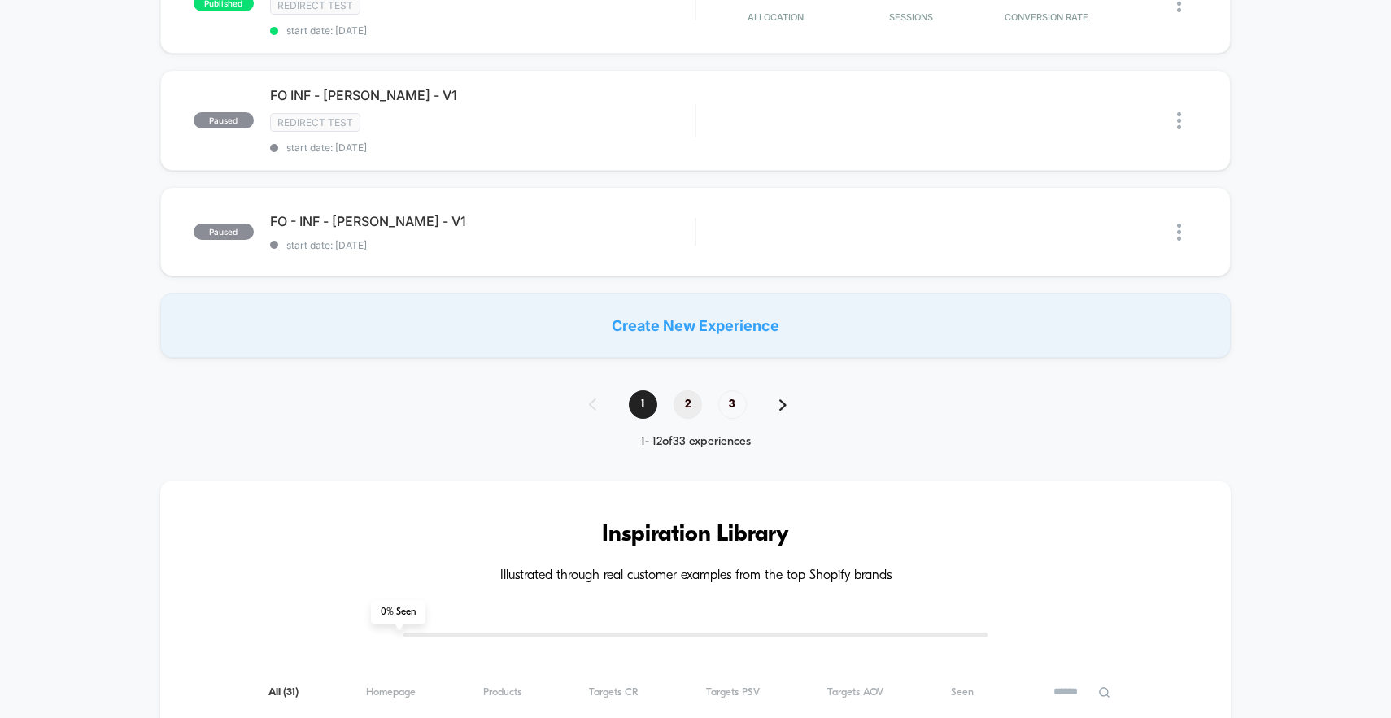
drag, startPoint x: 688, startPoint y: 384, endPoint x: 687, endPoint y: 397, distance: 13.0
click at [688, 385] on div "**********" at bounding box center [695, 341] width 1391 height 2897
click at [687, 397] on span "2" at bounding box center [687, 404] width 28 height 28
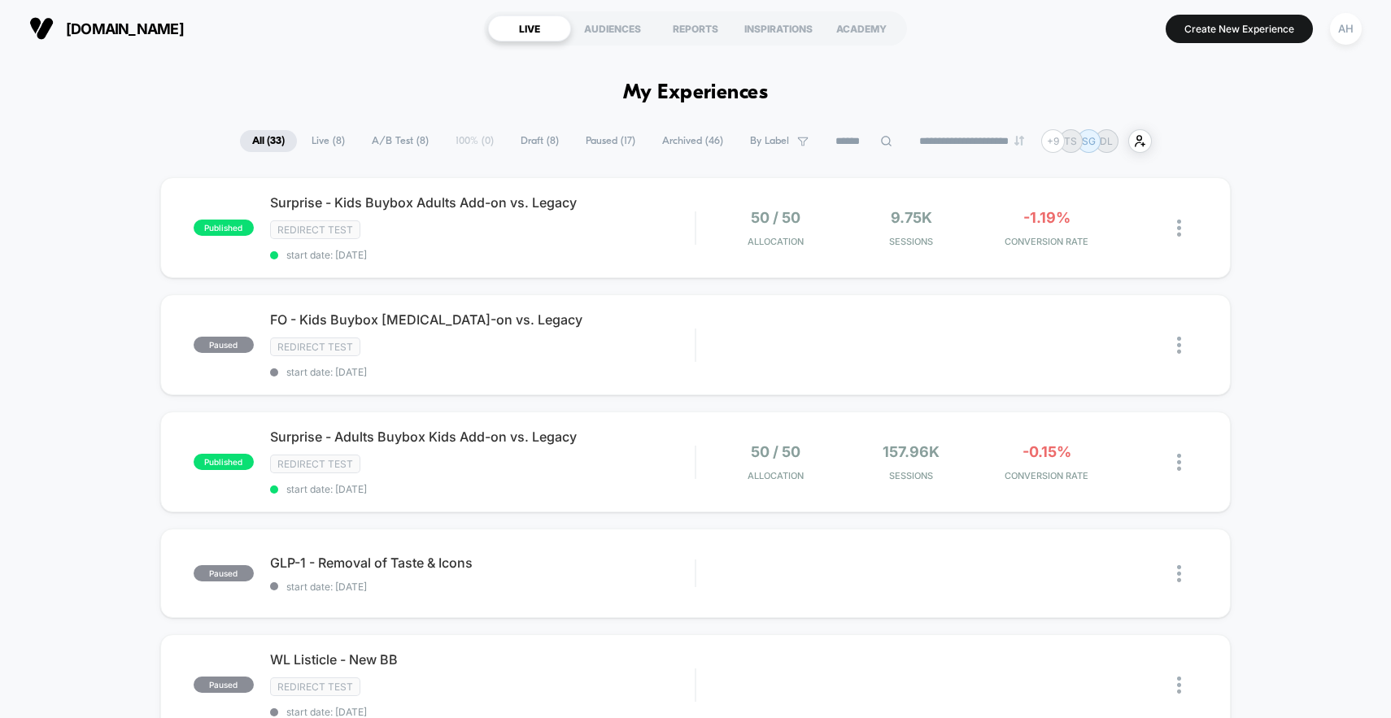
click at [309, 142] on span "Live ( 8 )" at bounding box center [328, 141] width 58 height 22
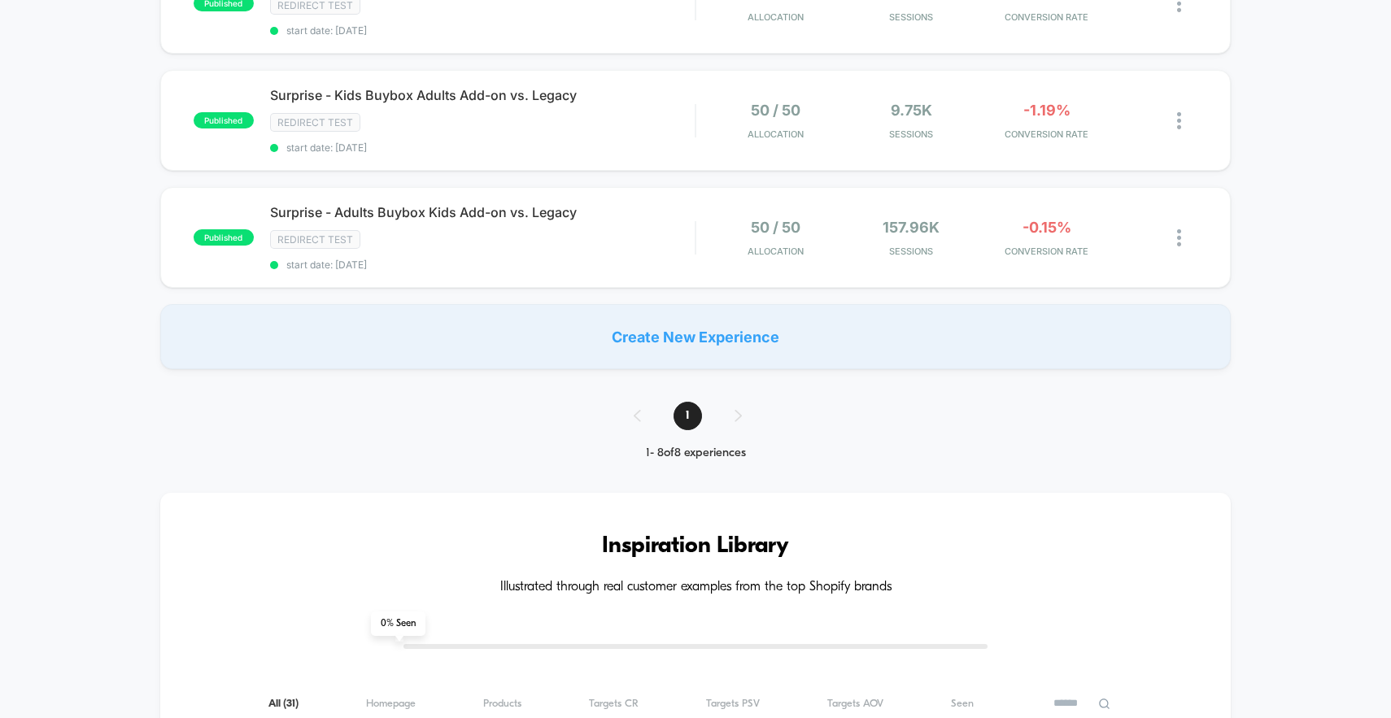
scroll to position [766, 0]
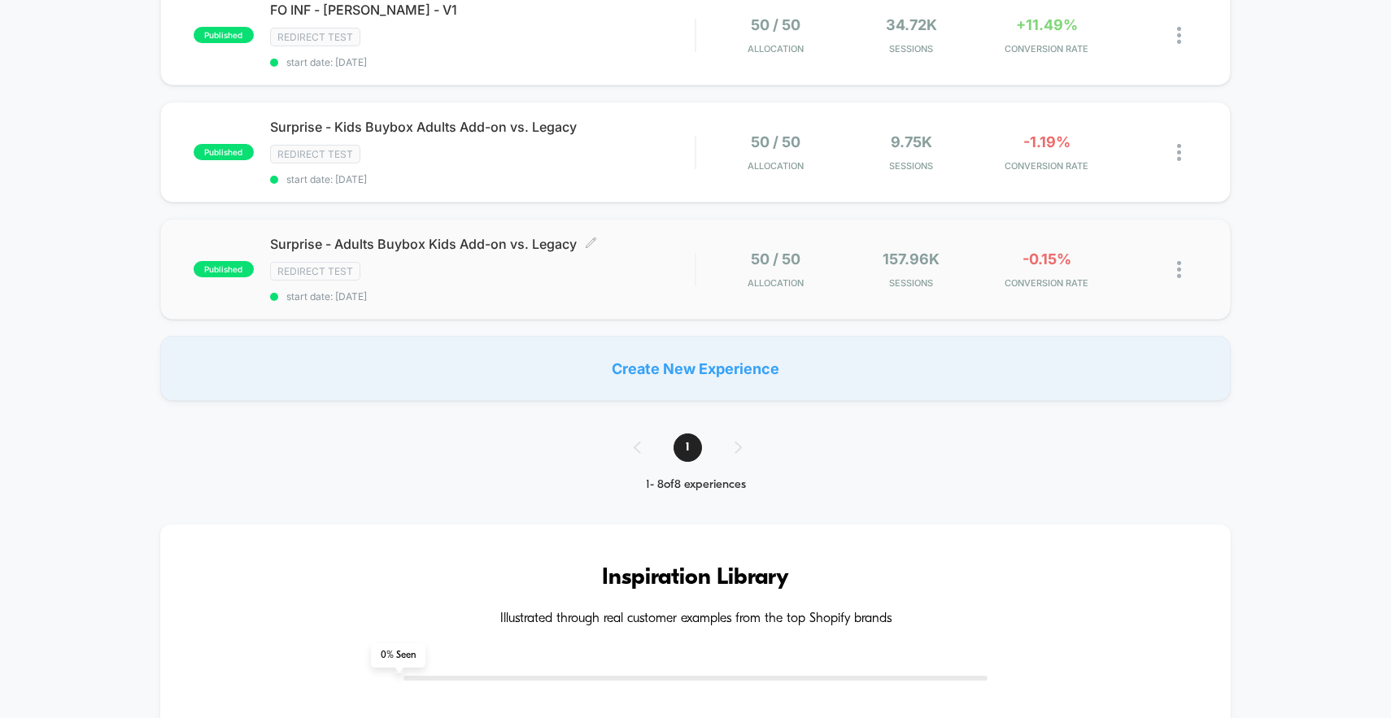
click at [683, 291] on span "start date: 9/9/2025" at bounding box center [482, 296] width 425 height 12
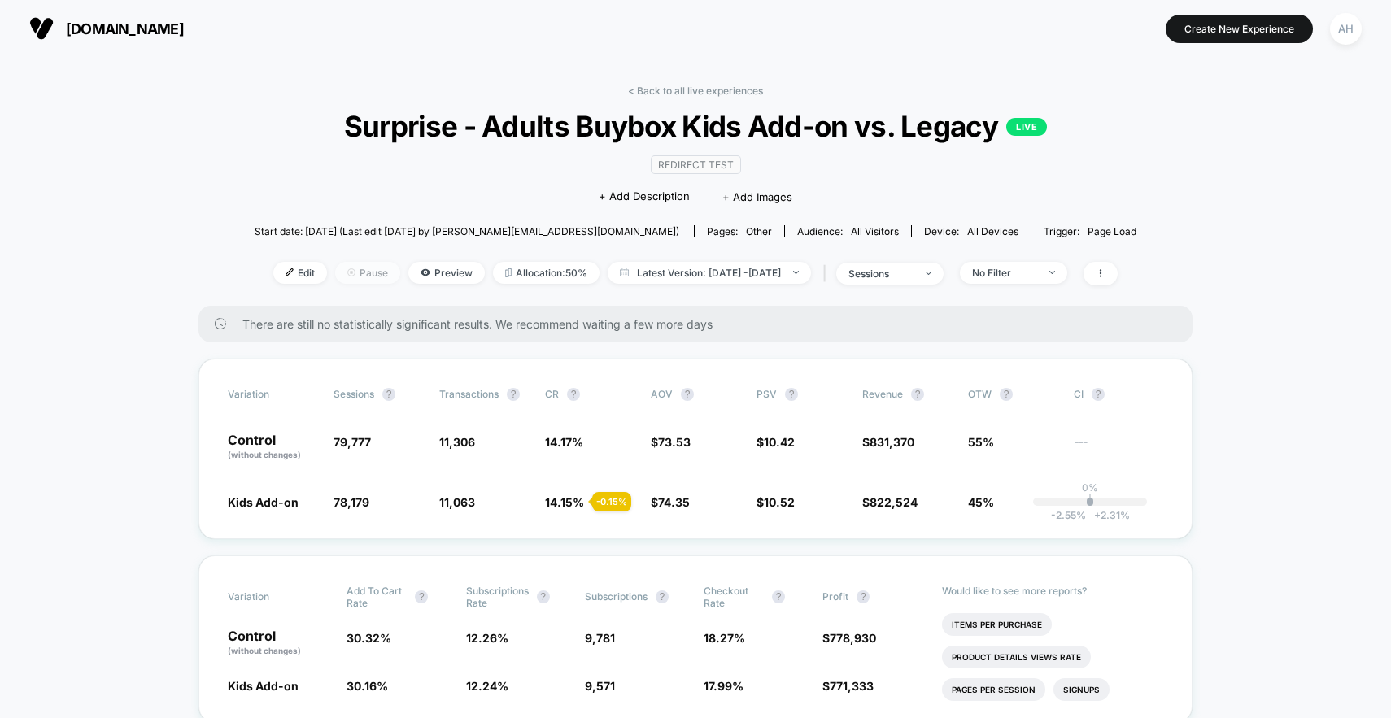
click at [341, 276] on span "Pause" at bounding box center [367, 273] width 65 height 22
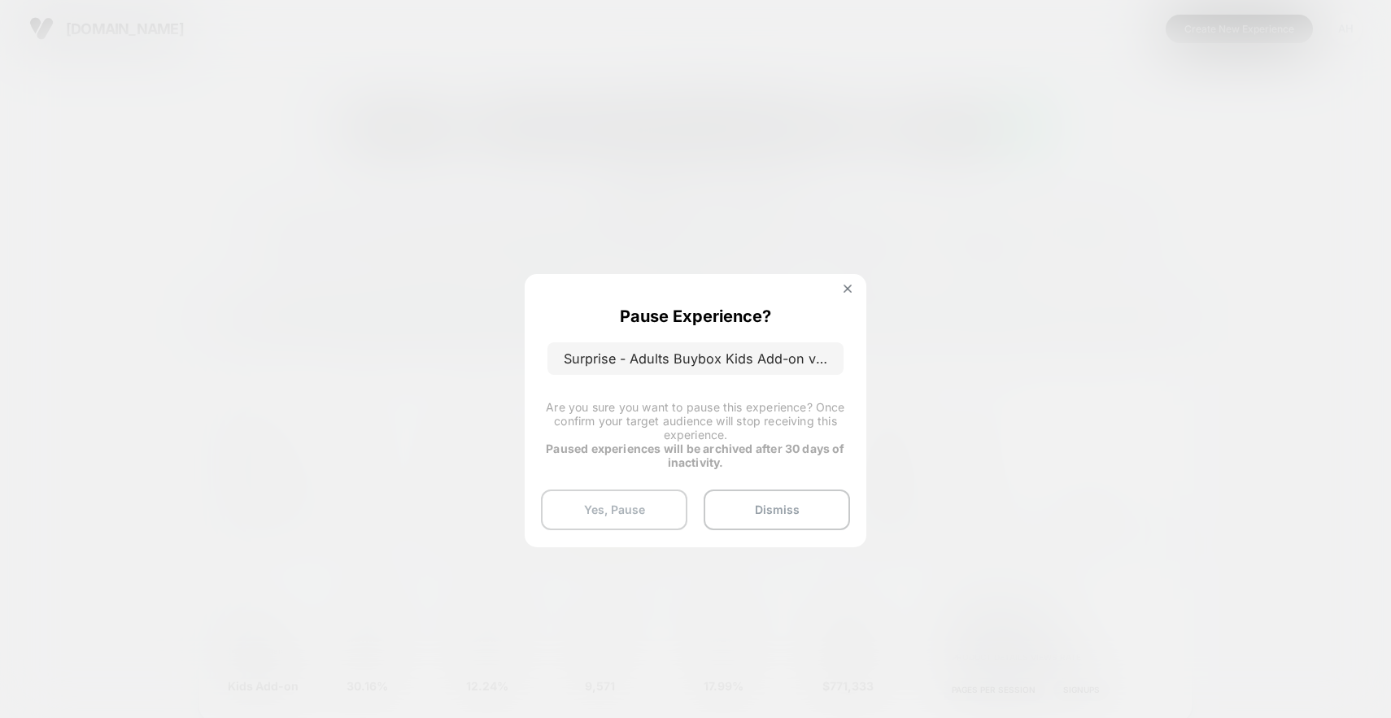
click at [629, 502] on button "Yes, Pause" at bounding box center [614, 510] width 146 height 41
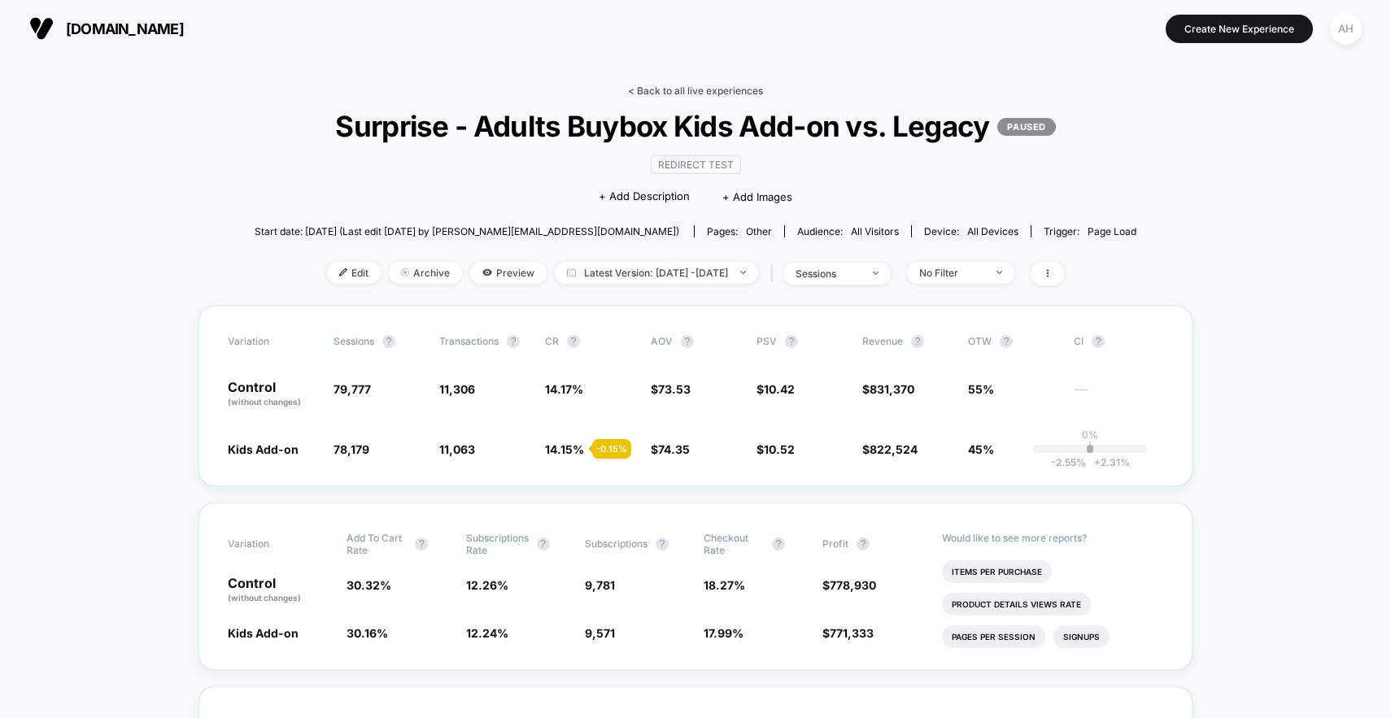
click at [682, 92] on link "< Back to all live experiences" at bounding box center [695, 91] width 135 height 12
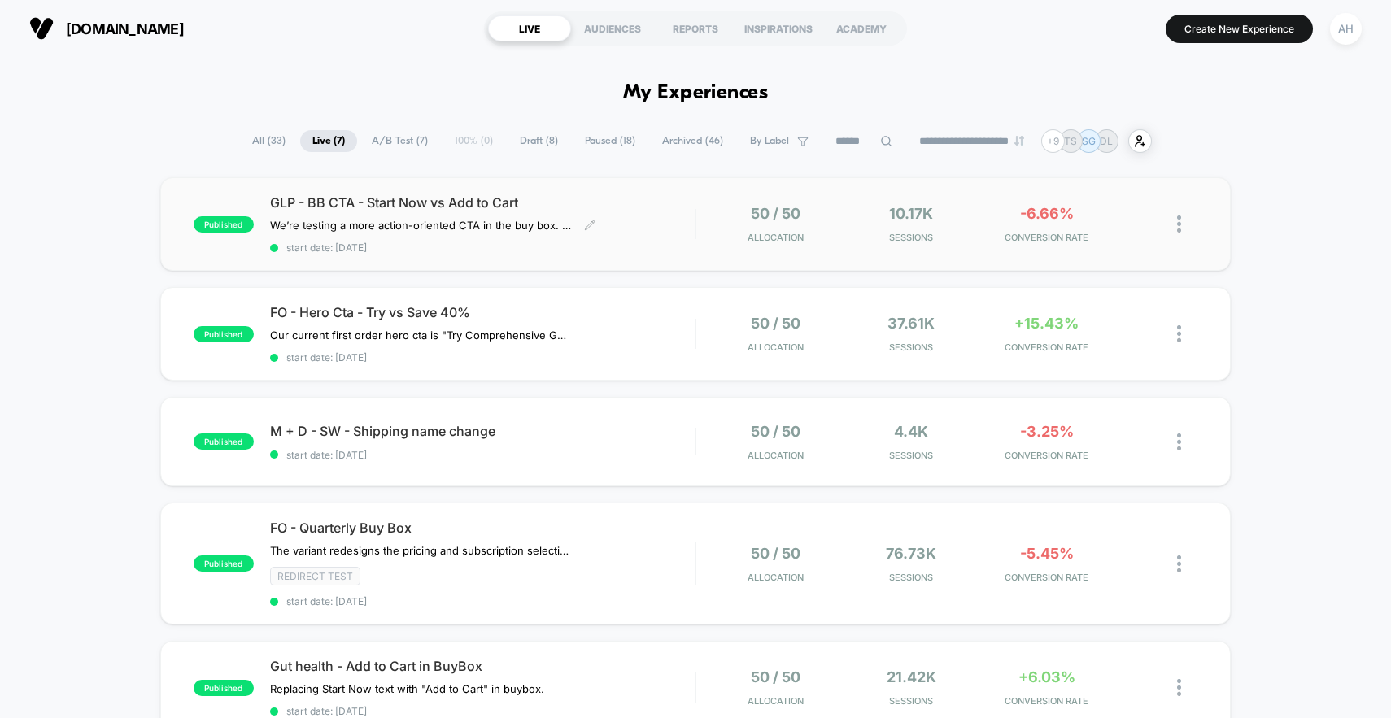
click at [673, 237] on div "GLP - BB CTA - Start Now vs Add to Cart We’re testing a more action-oriented CT…" at bounding box center [482, 223] width 425 height 59
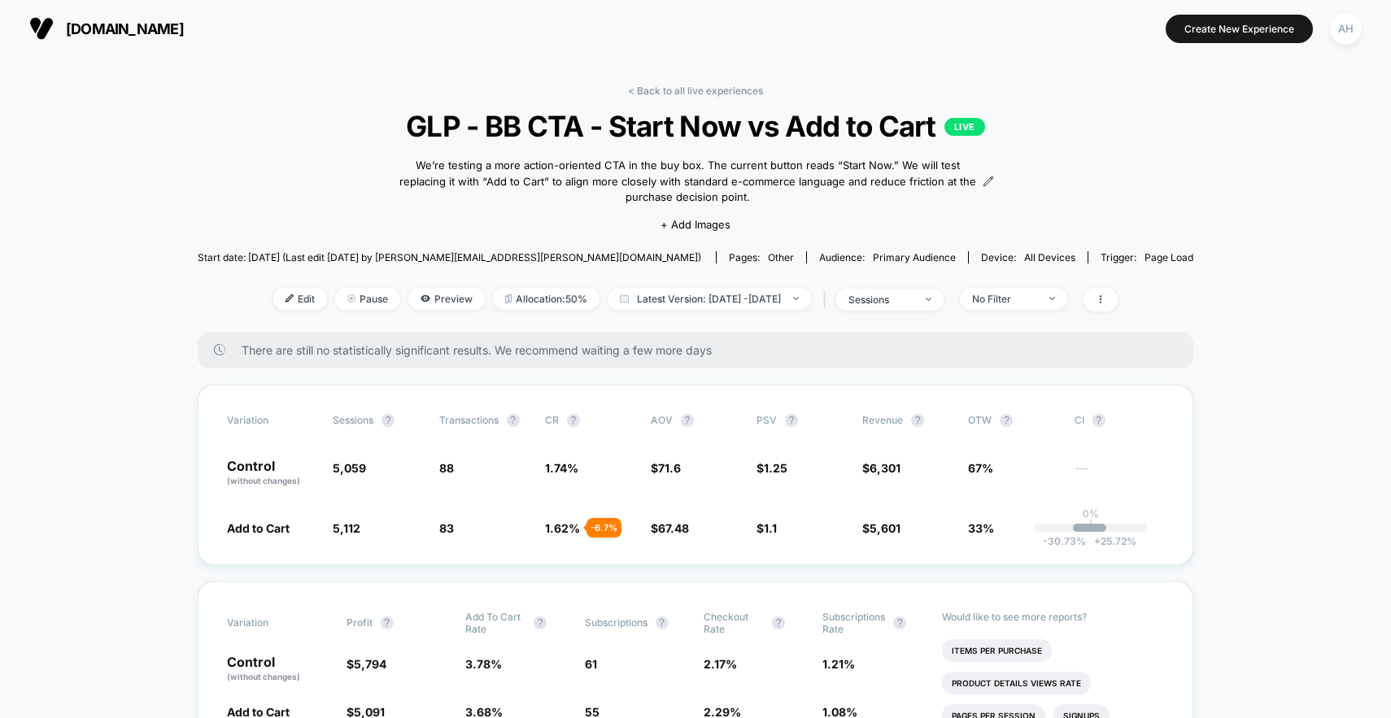
click at [648, 85] on link "< Back to all live experiences" at bounding box center [695, 91] width 135 height 12
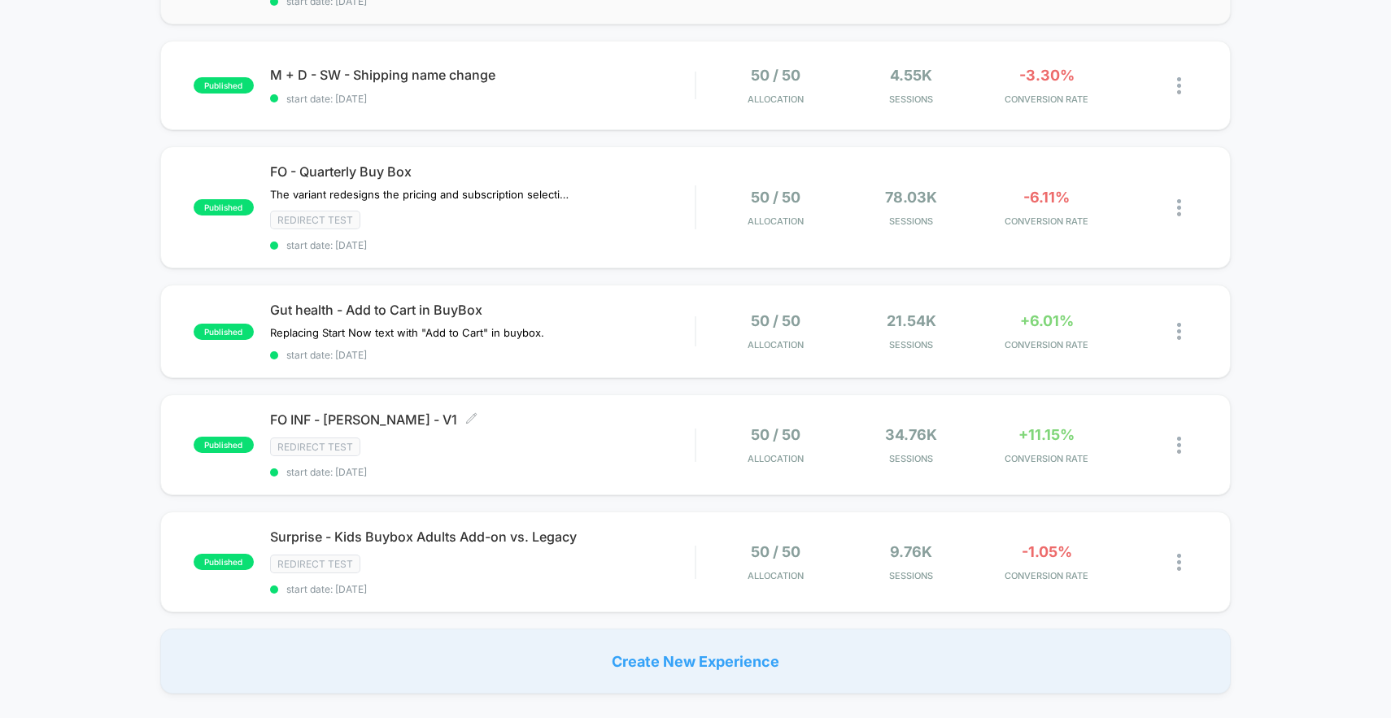
scroll to position [440, 0]
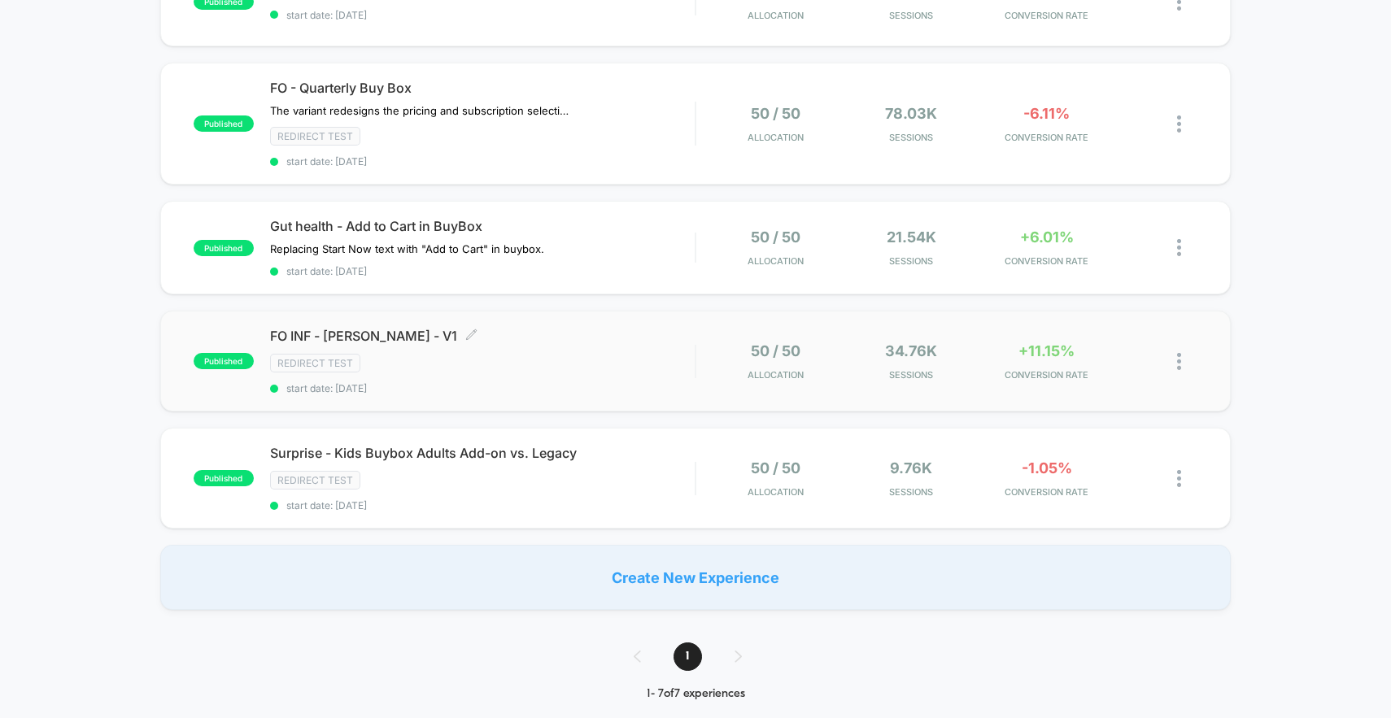
click at [616, 373] on div "Redirect Test" at bounding box center [482, 363] width 425 height 19
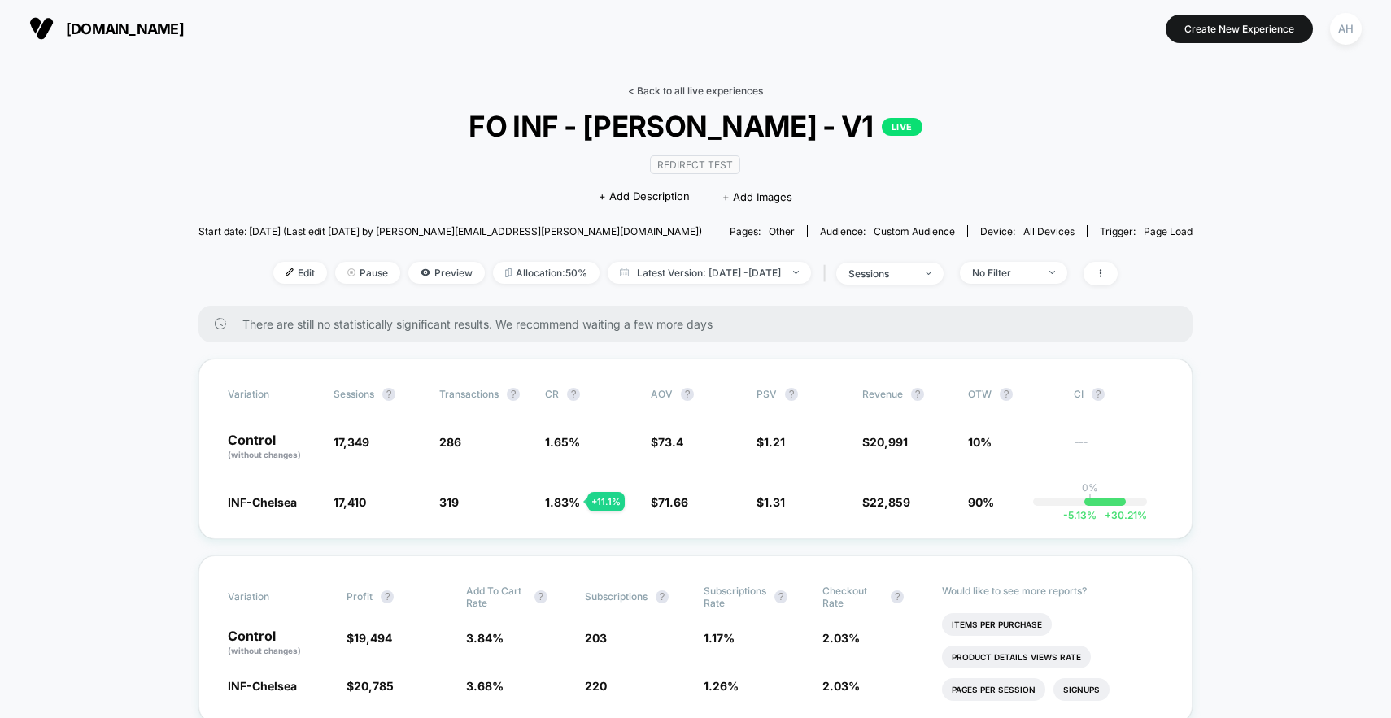
click at [672, 92] on link "< Back to all live experiences" at bounding box center [695, 91] width 135 height 12
